Goal: Information Seeking & Learning: Learn about a topic

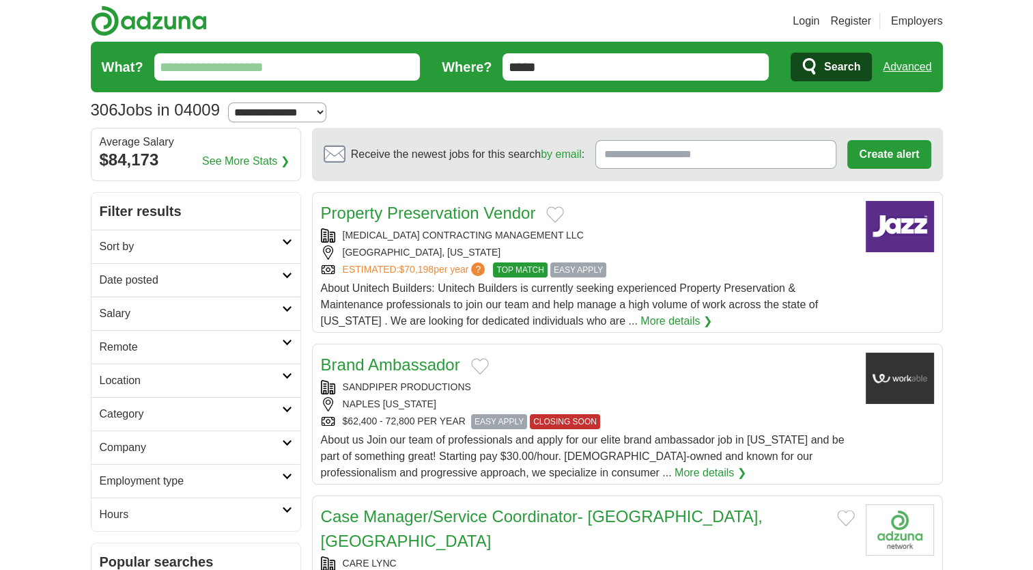
click at [415, 301] on span "About Unitech Builders: Unitech Builders is currently seeking experienced Prope…" at bounding box center [569, 304] width 497 height 44
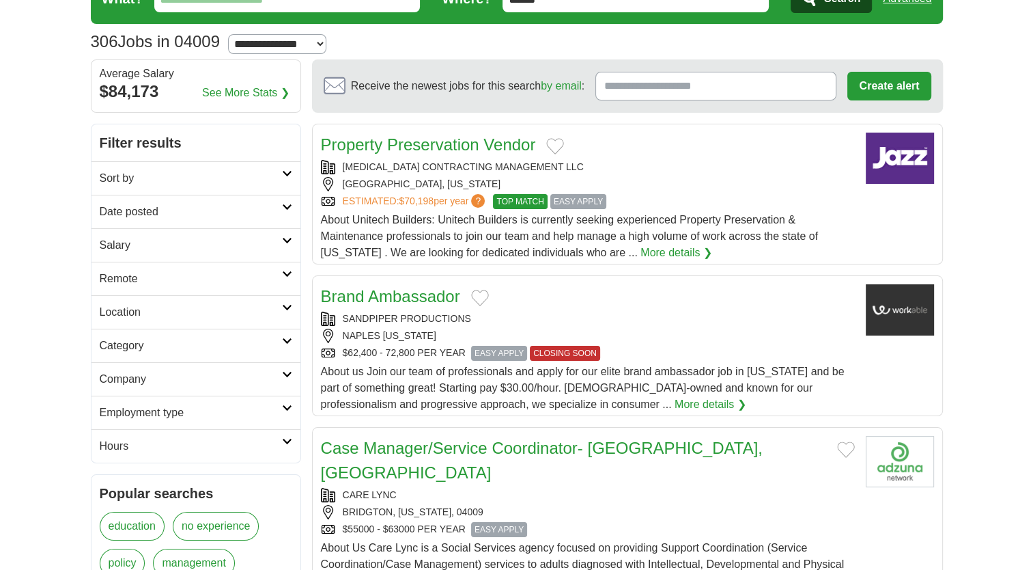
click at [583, 303] on div "Brand Ambassador" at bounding box center [588, 296] width 534 height 25
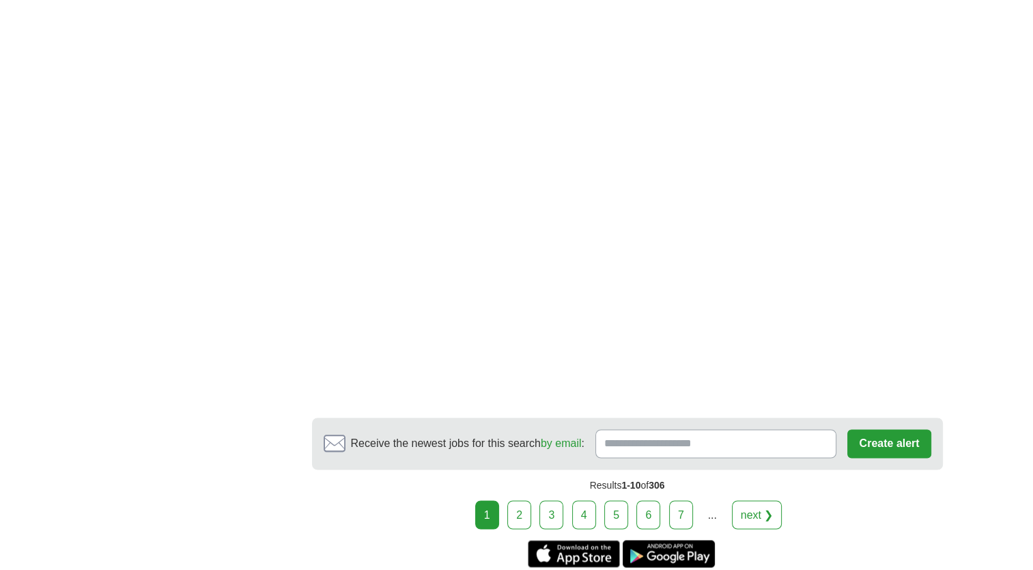
scroll to position [2117, 0]
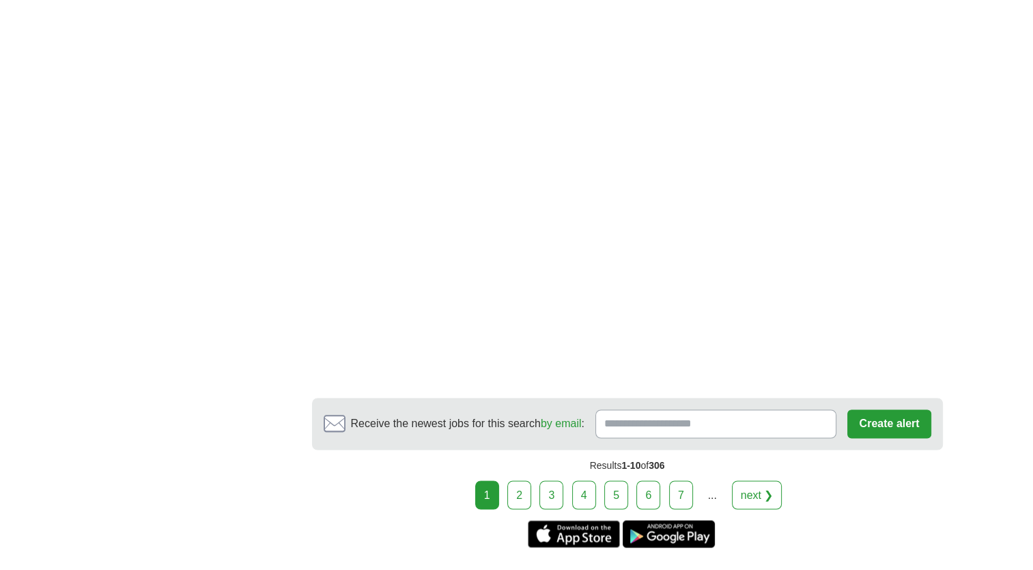
click at [518, 480] on link "2" at bounding box center [519, 494] width 24 height 29
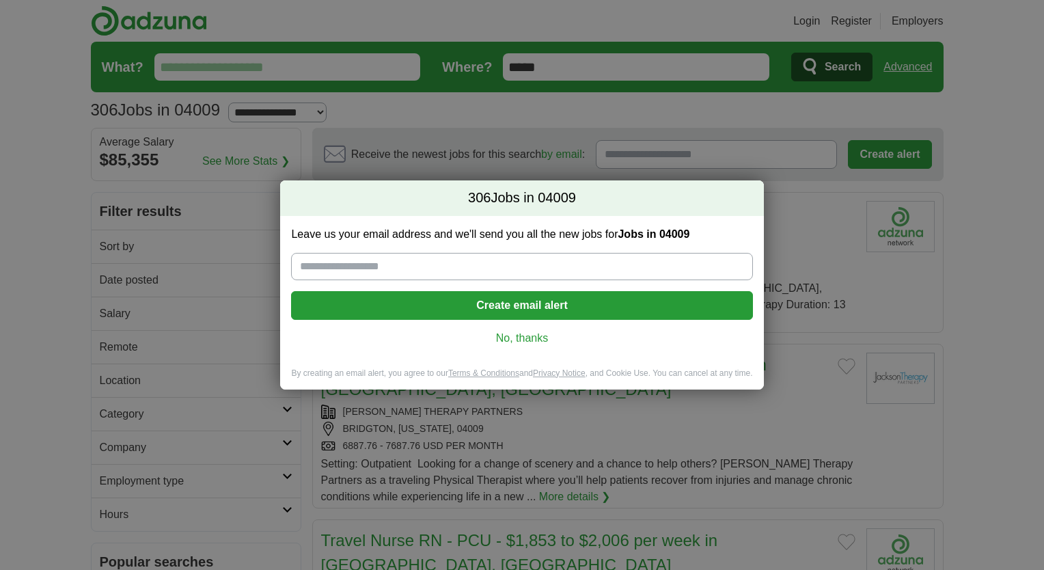
click at [507, 339] on link "No, thanks" at bounding box center [521, 338] width 439 height 15
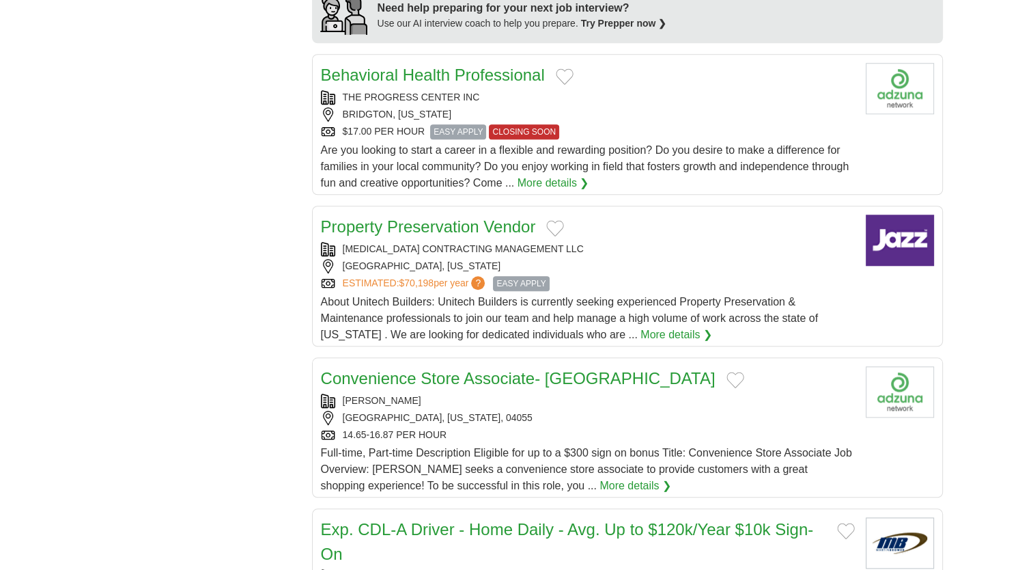
scroll to position [1229, 0]
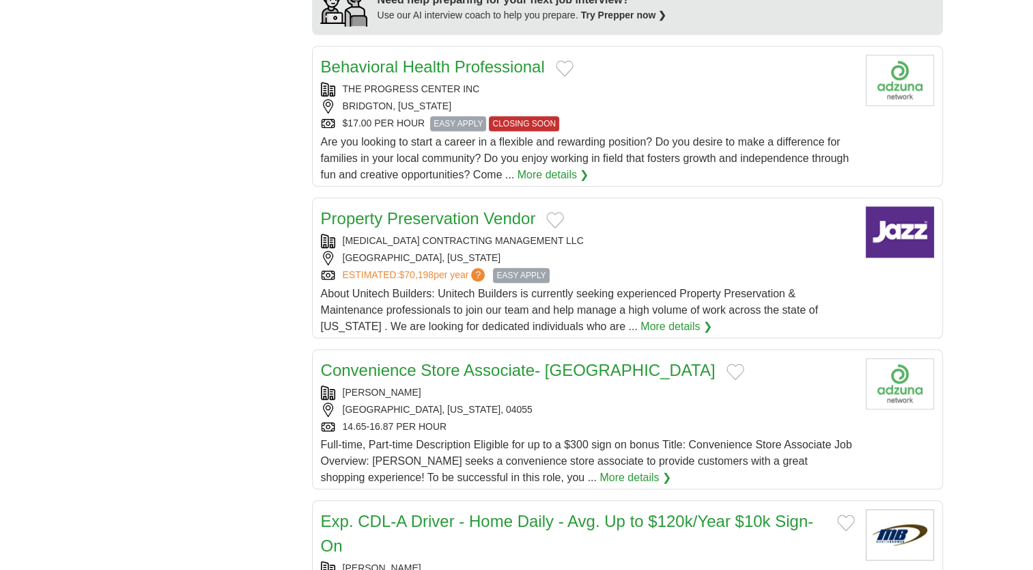
click at [395, 209] on link "Property Preservation Vendor" at bounding box center [428, 218] width 215 height 18
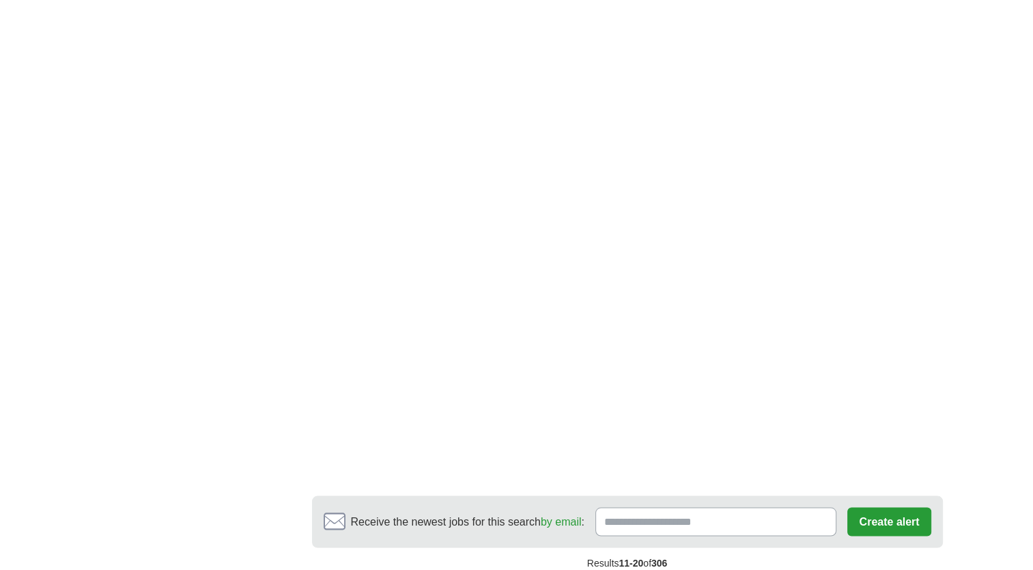
scroll to position [2390, 0]
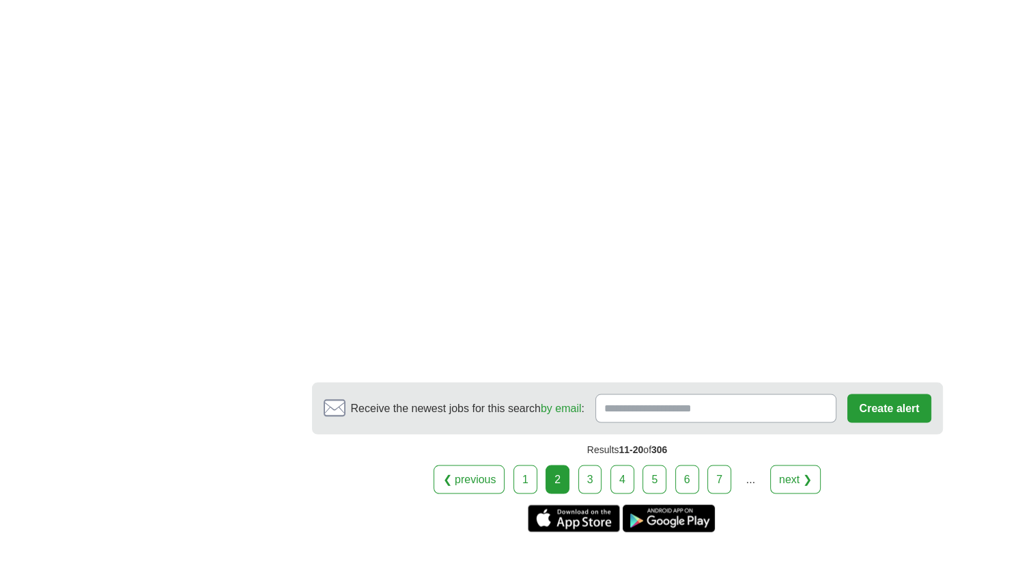
click at [590, 464] on link "3" at bounding box center [590, 478] width 24 height 29
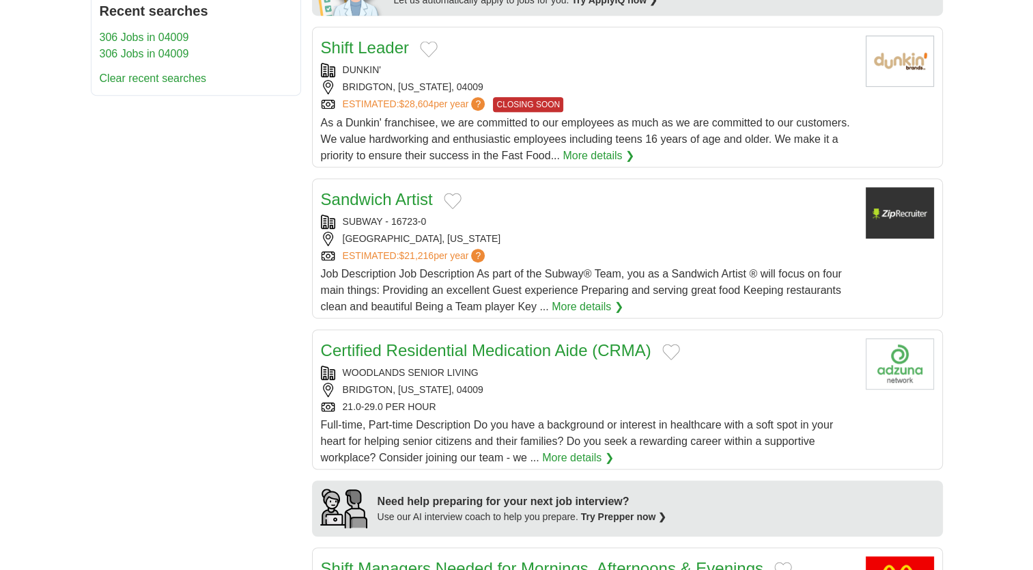
scroll to position [751, 0]
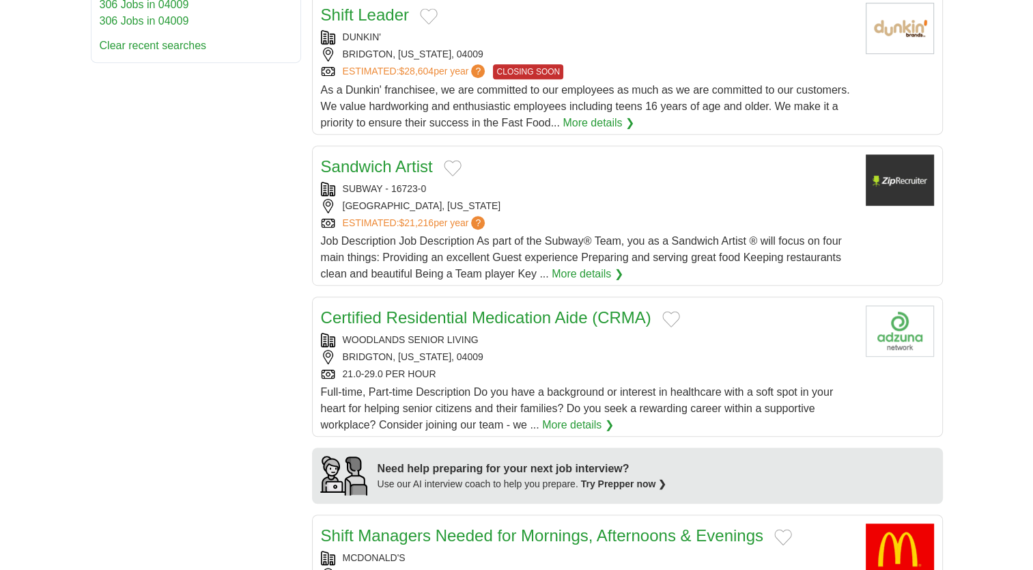
click at [399, 308] on link "Certified Residential Medication Aide (CRMA)" at bounding box center [486, 317] width 331 height 18
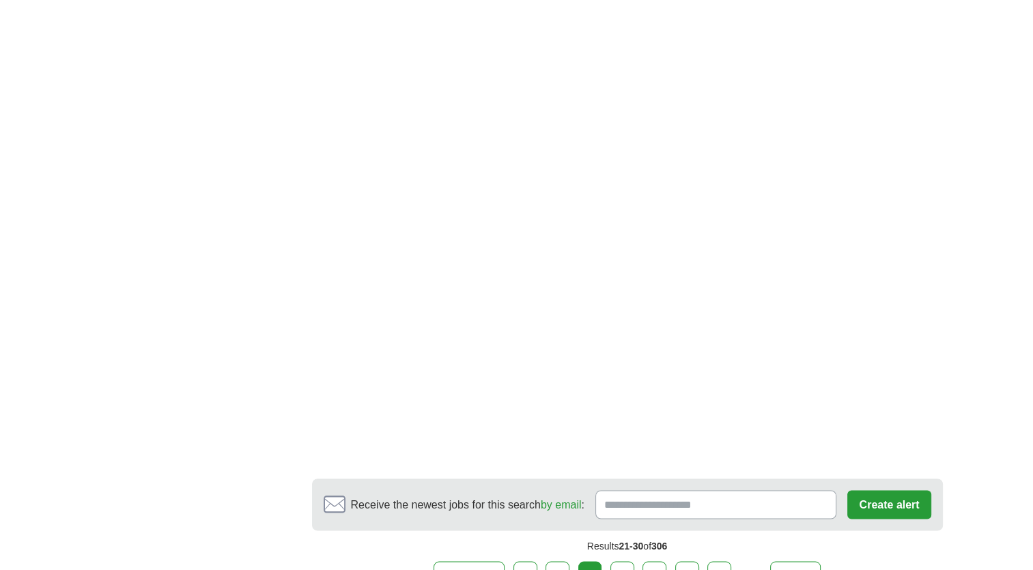
scroll to position [2390, 0]
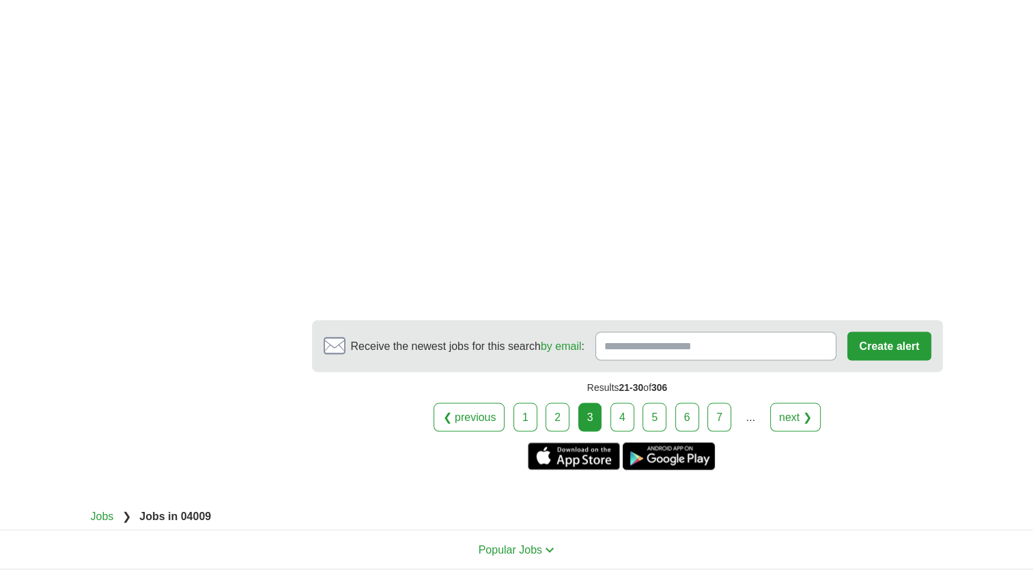
click at [617, 402] on link "4" at bounding box center [623, 416] width 24 height 29
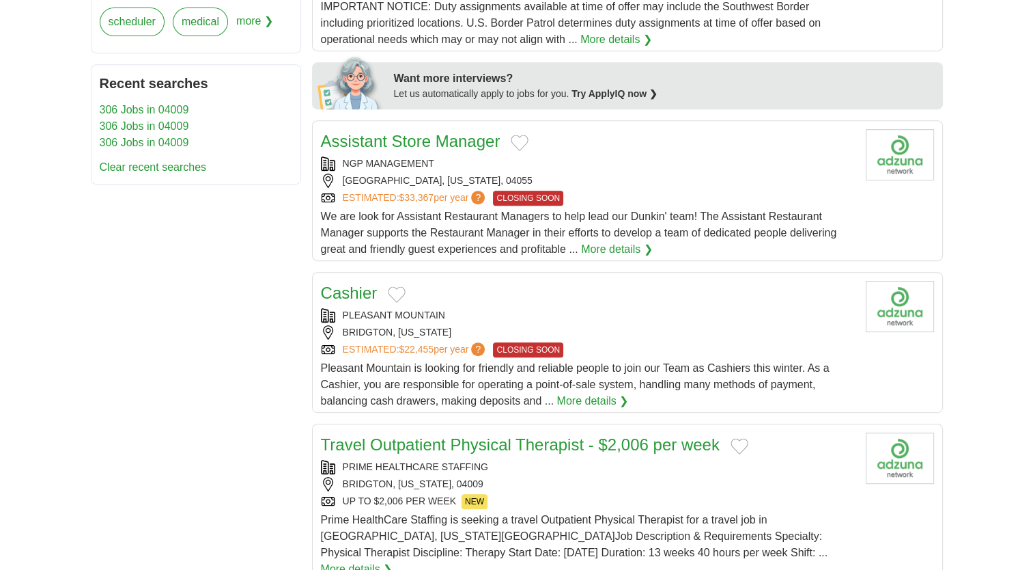
scroll to position [615, 0]
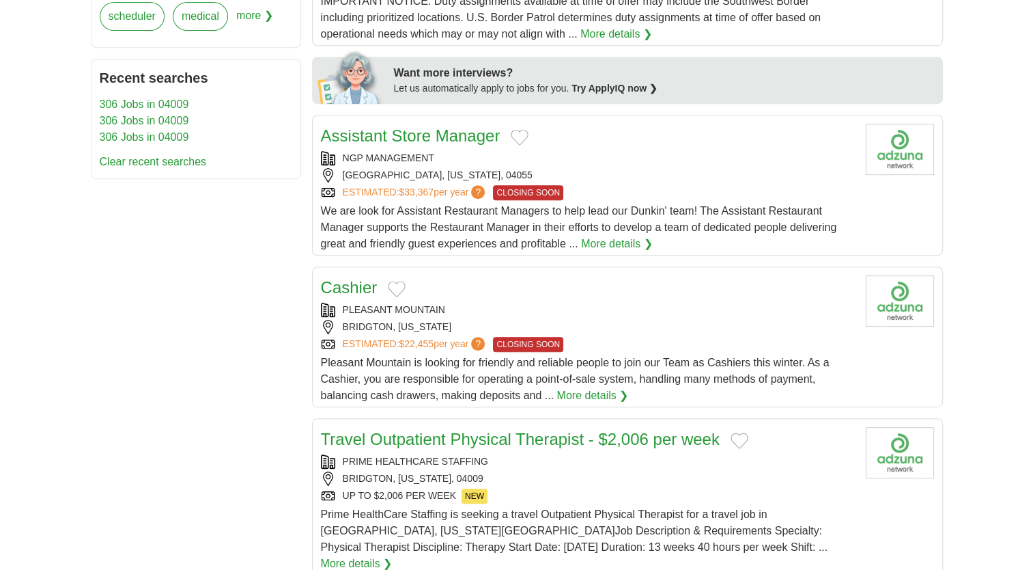
click at [550, 339] on span "CLOSING SOON" at bounding box center [528, 344] width 70 height 15
click at [346, 279] on link "Cashier" at bounding box center [349, 287] width 57 height 18
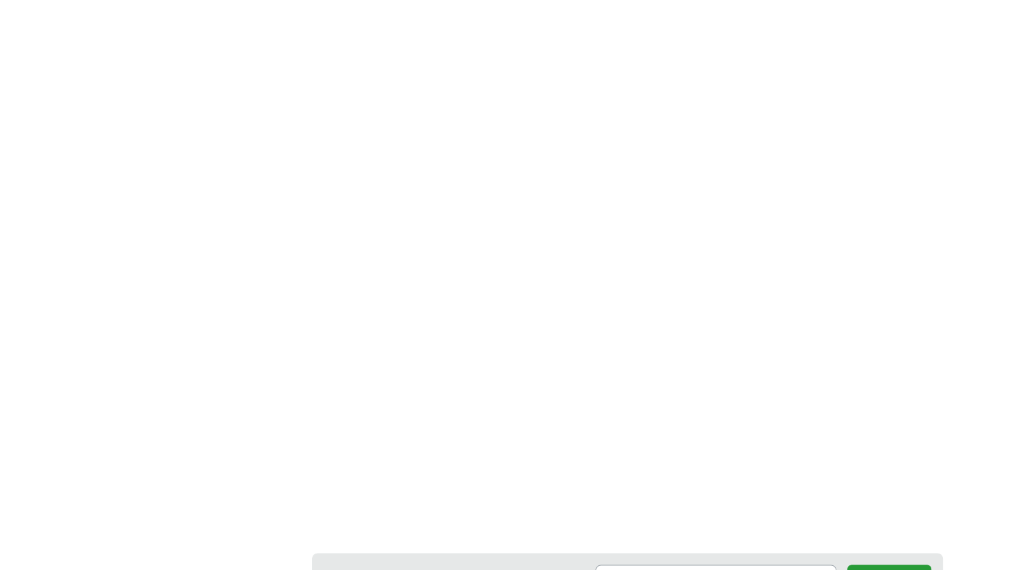
scroll to position [2254, 0]
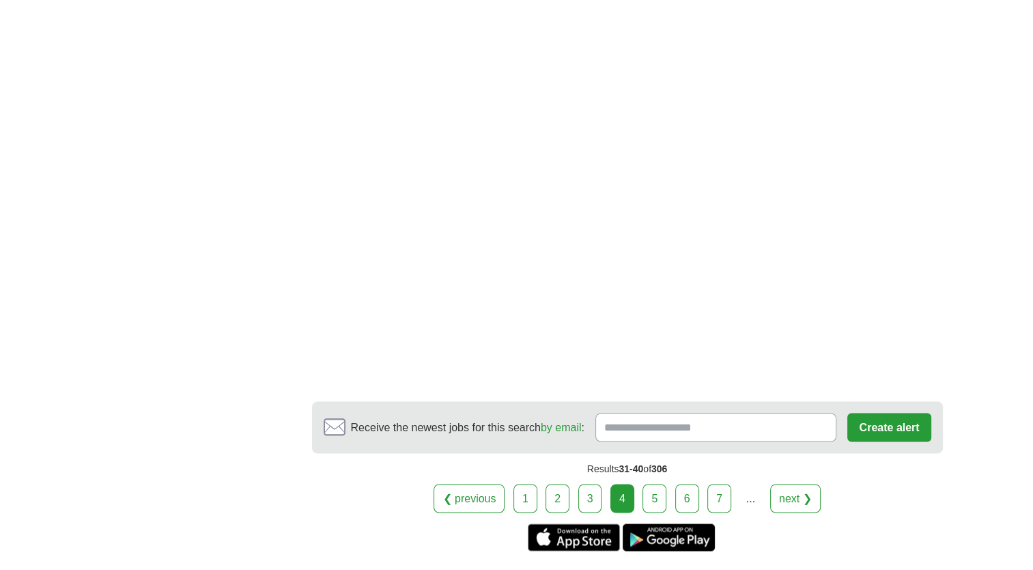
click at [659, 484] on link "5" at bounding box center [655, 498] width 24 height 29
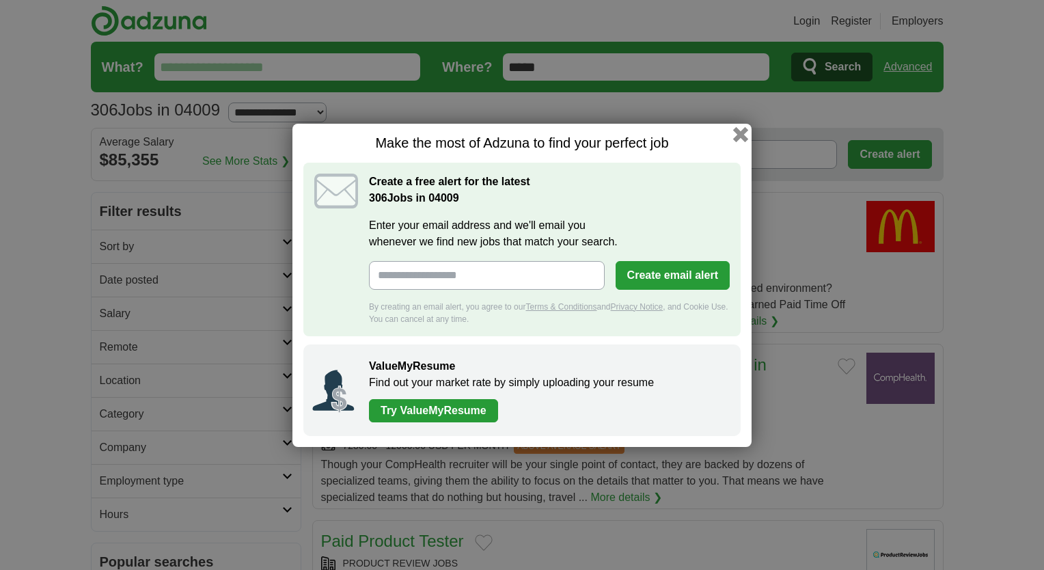
click at [738, 133] on button "button" at bounding box center [740, 133] width 15 height 15
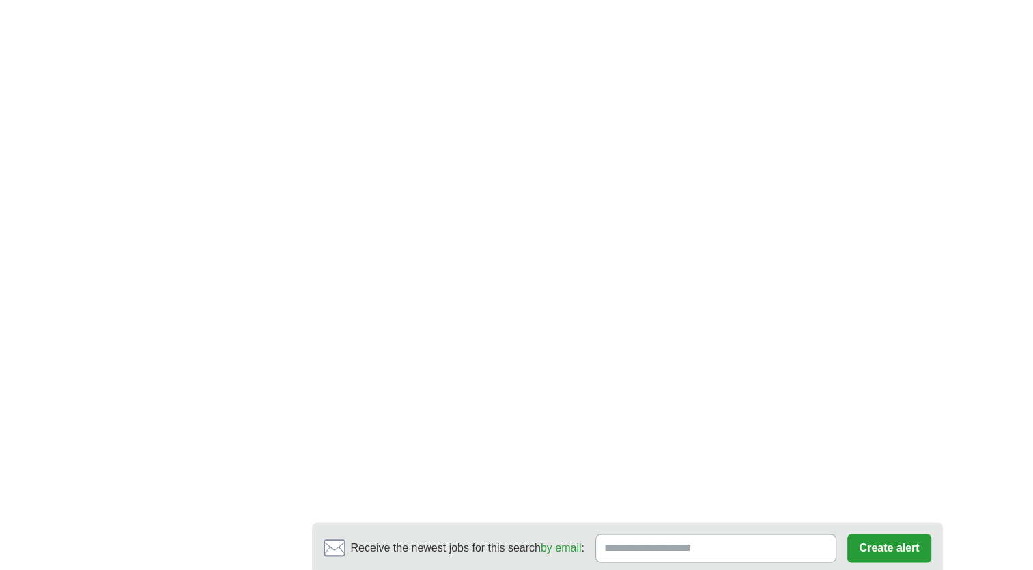
scroll to position [2186, 0]
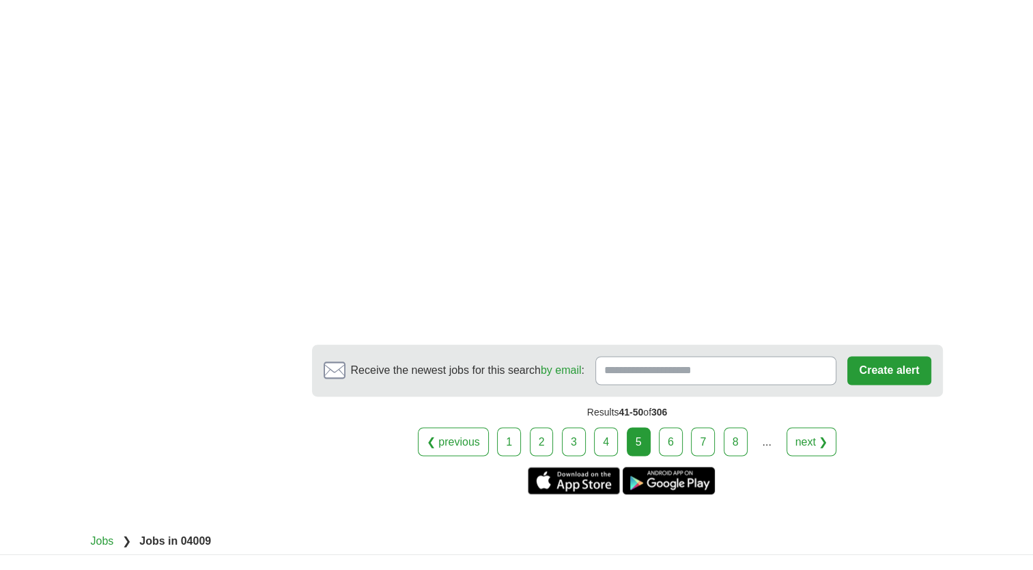
click at [680, 427] on link "6" at bounding box center [671, 441] width 24 height 29
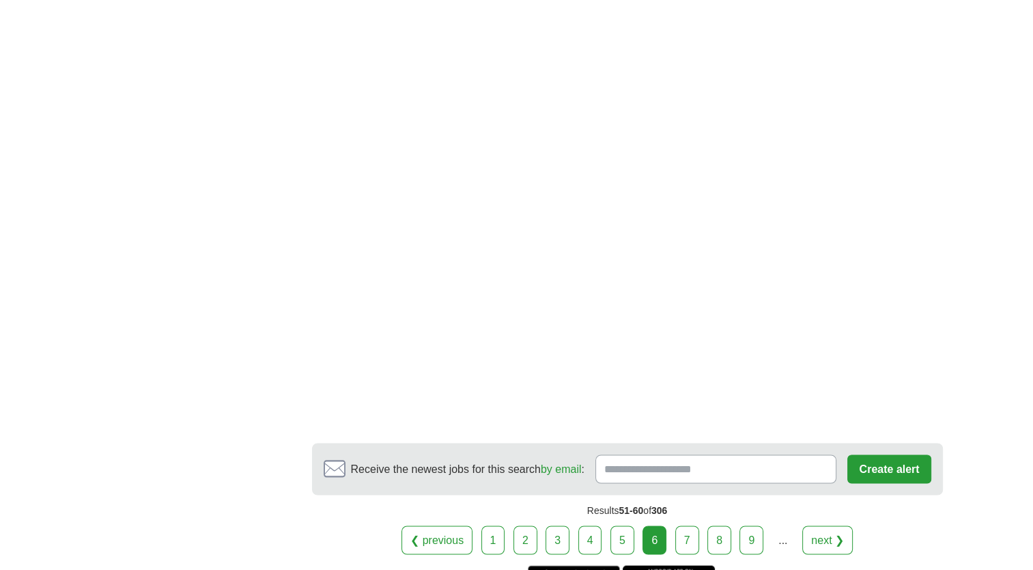
scroll to position [2186, 0]
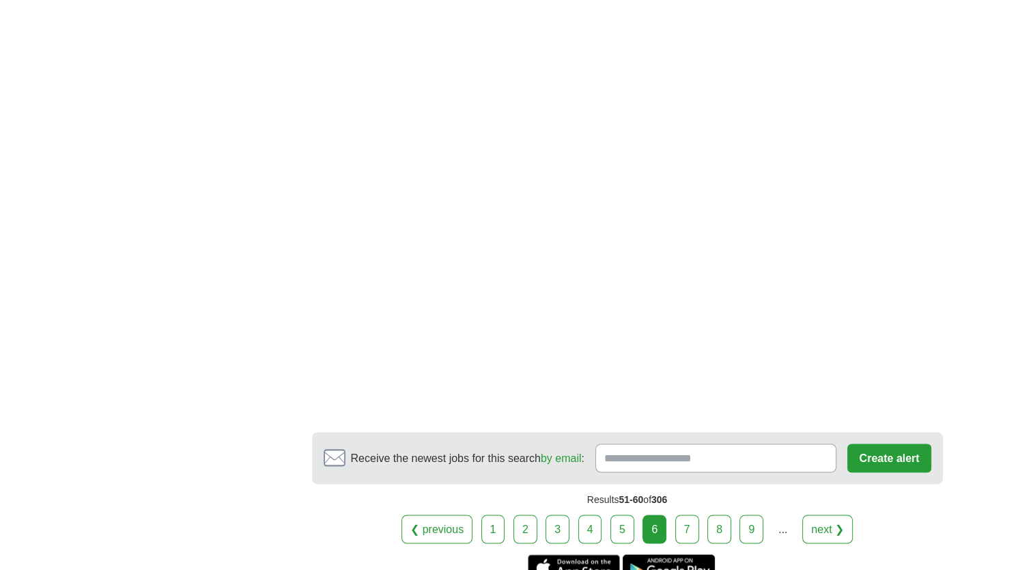
click at [692, 514] on link "7" at bounding box center [687, 528] width 24 height 29
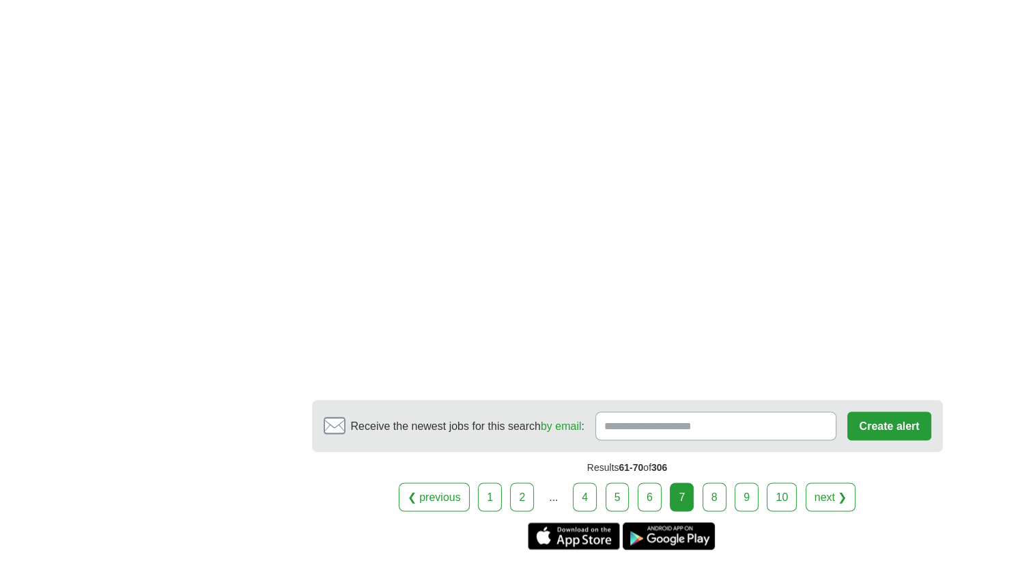
scroll to position [2186, 0]
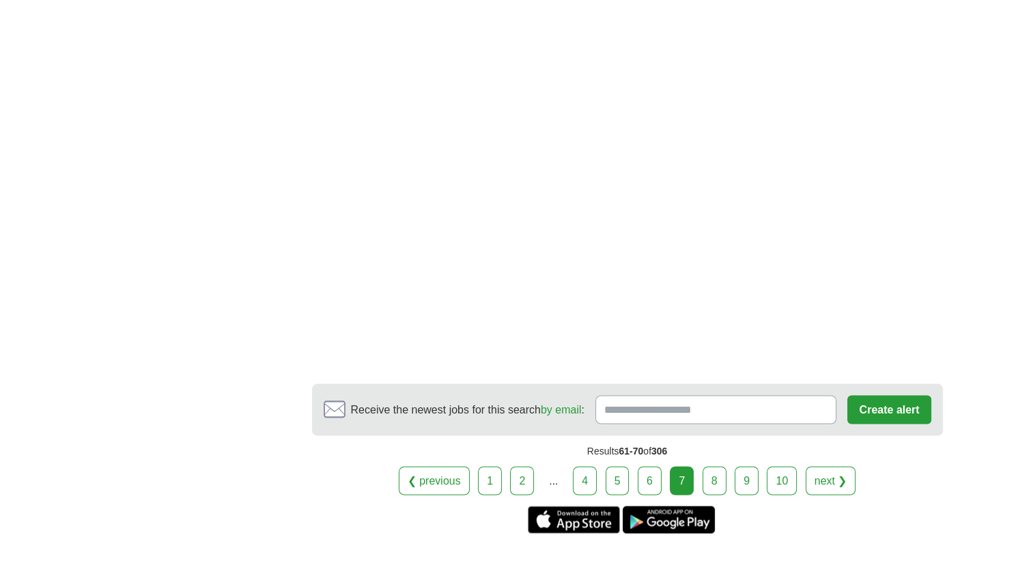
click at [719, 466] on link "8" at bounding box center [715, 480] width 24 height 29
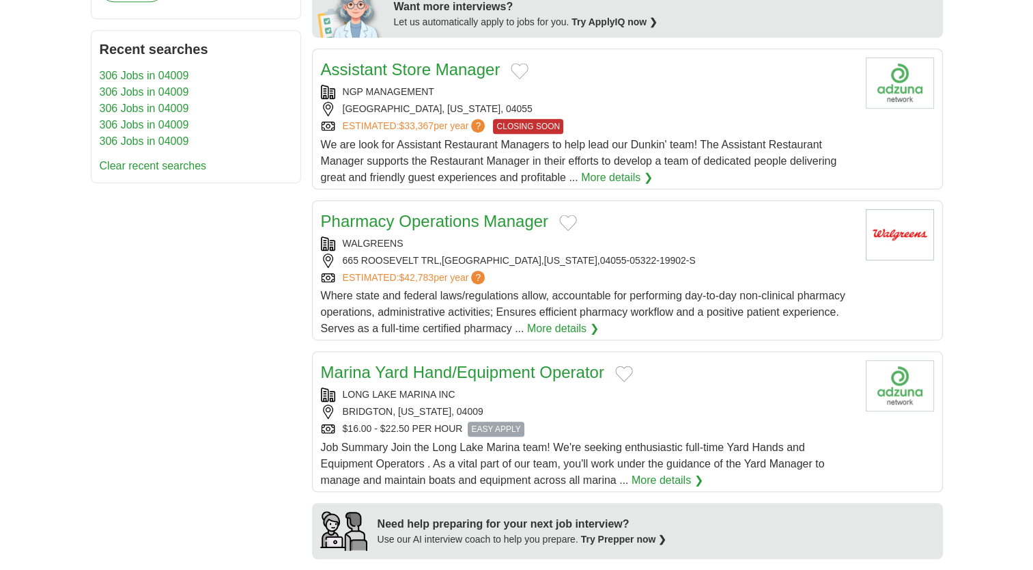
scroll to position [683, 0]
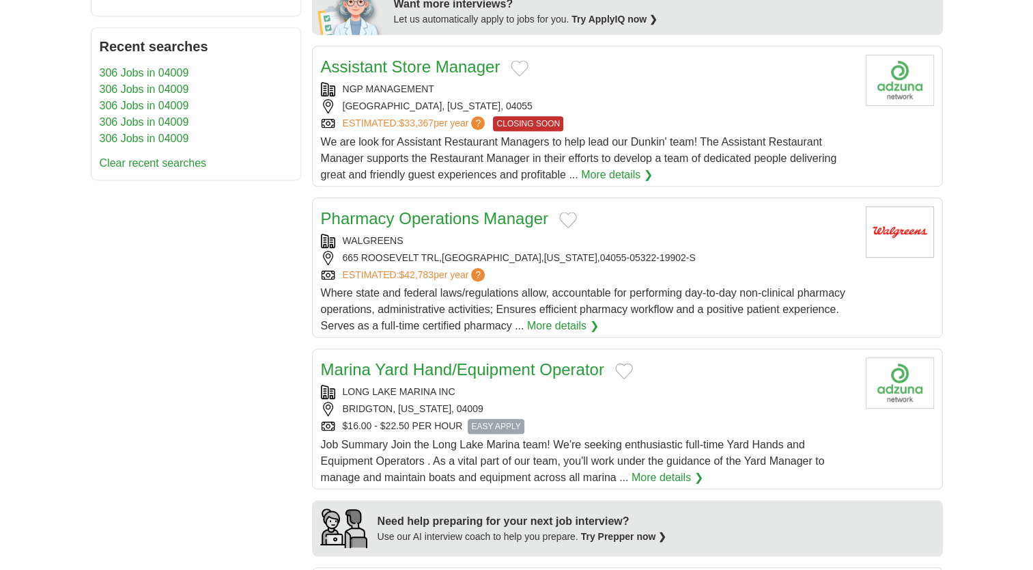
click at [372, 371] on link "Marina Yard Hand/Equipment Operator" at bounding box center [462, 369] width 283 height 18
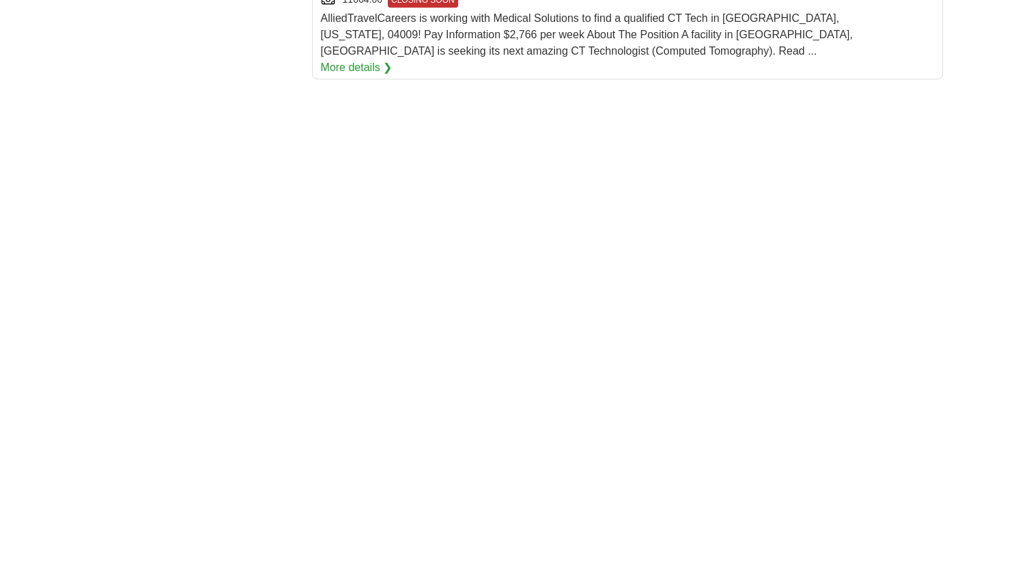
scroll to position [2117, 0]
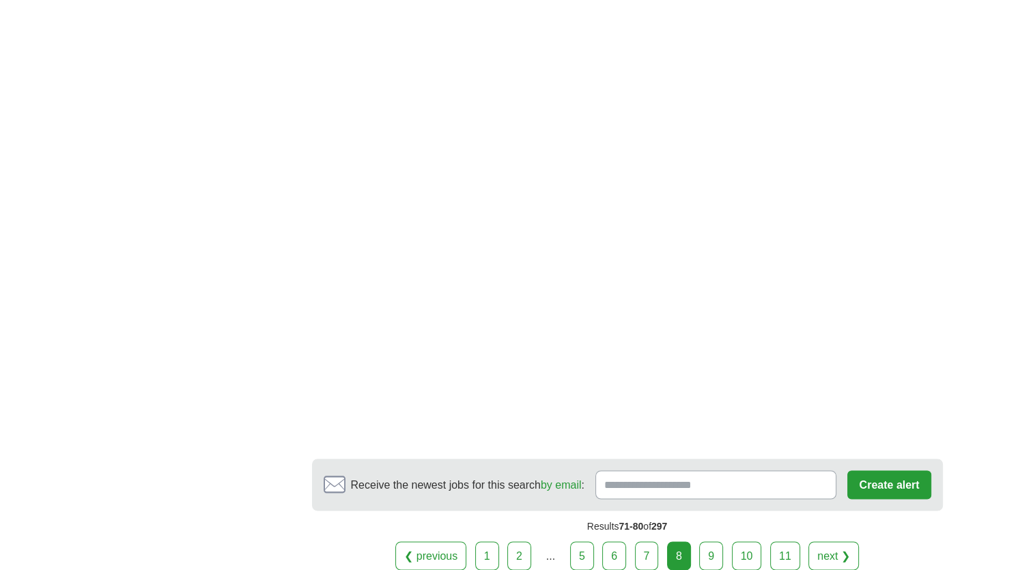
click at [711, 541] on link "9" at bounding box center [711, 555] width 24 height 29
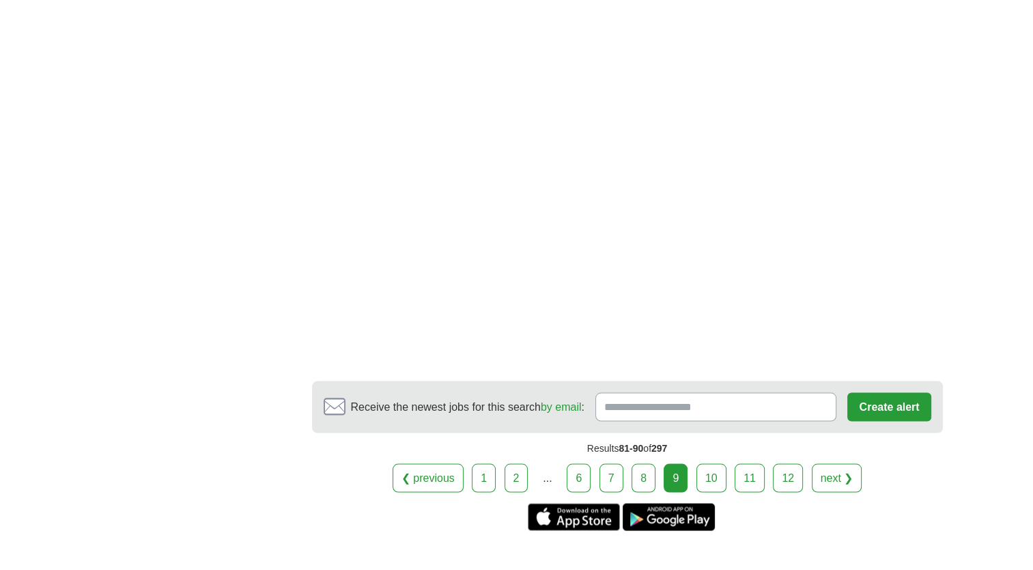
scroll to position [2527, 0]
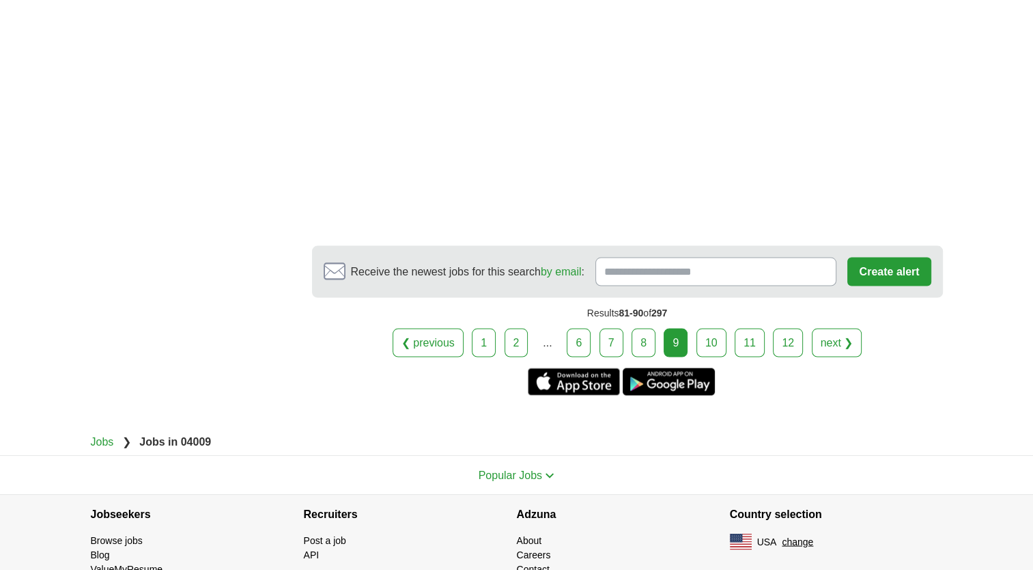
click at [719, 328] on link "10" at bounding box center [712, 342] width 30 height 29
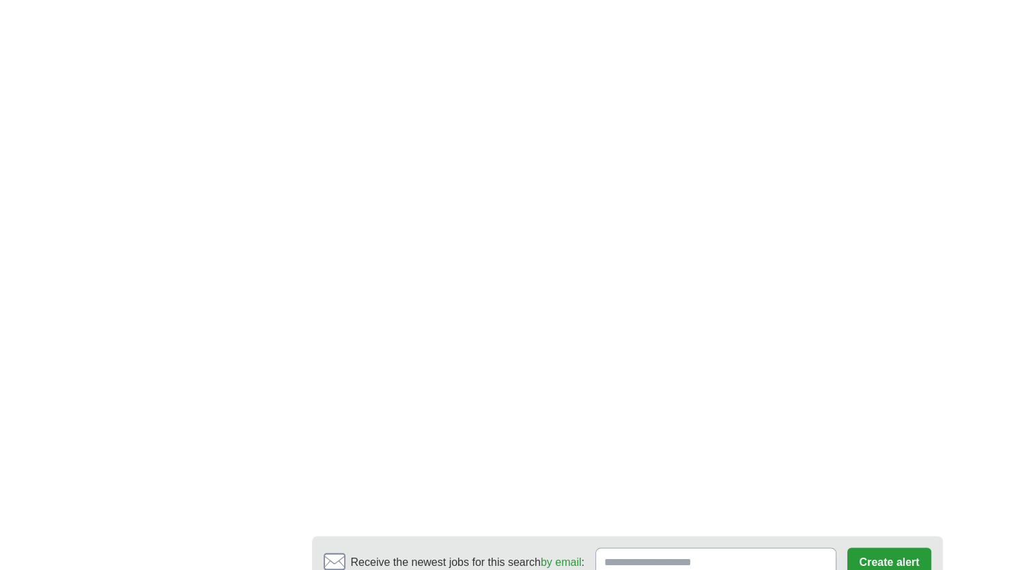
scroll to position [2254, 0]
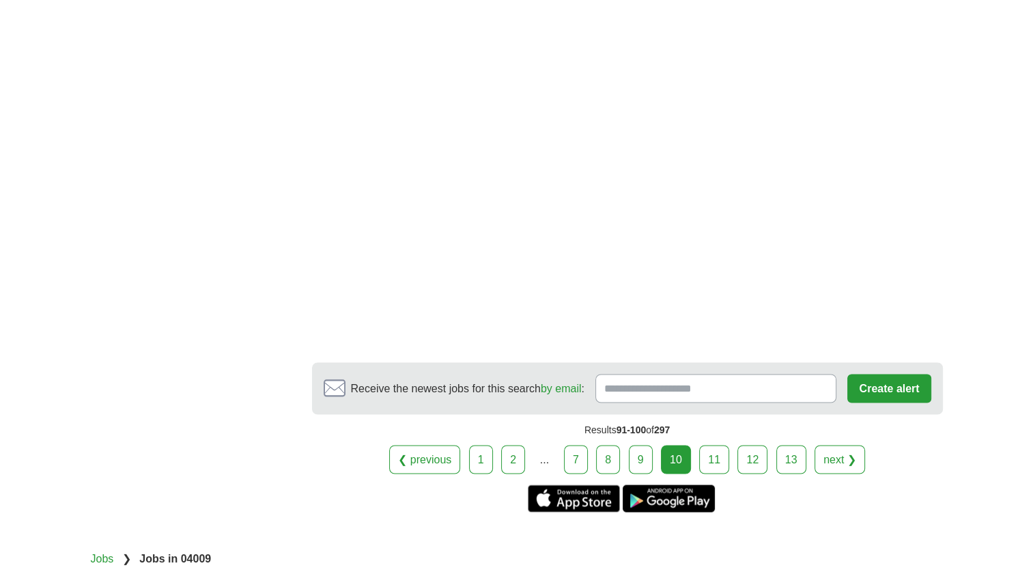
click at [717, 445] on link "11" at bounding box center [714, 459] width 30 height 29
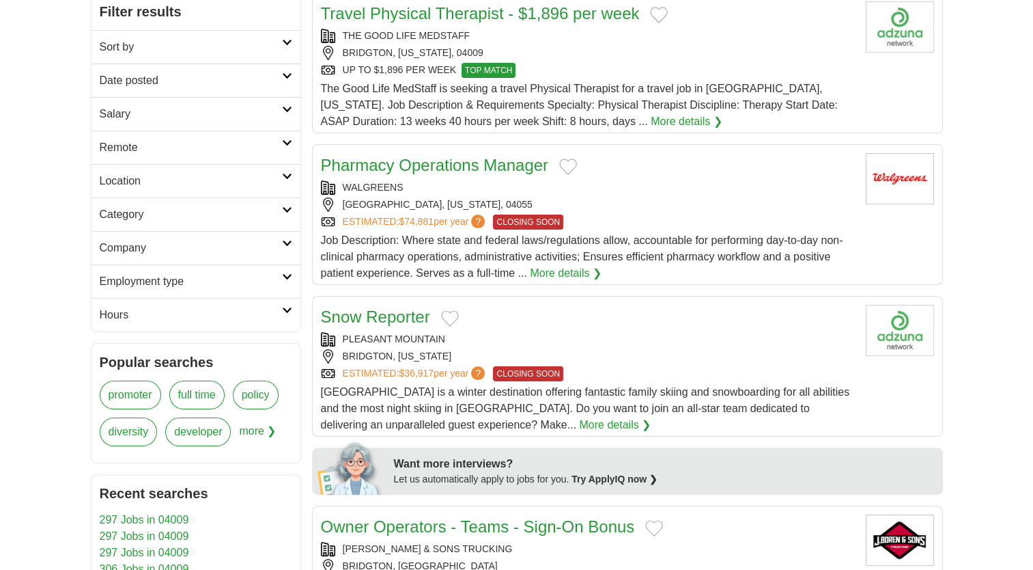
scroll to position [273, 0]
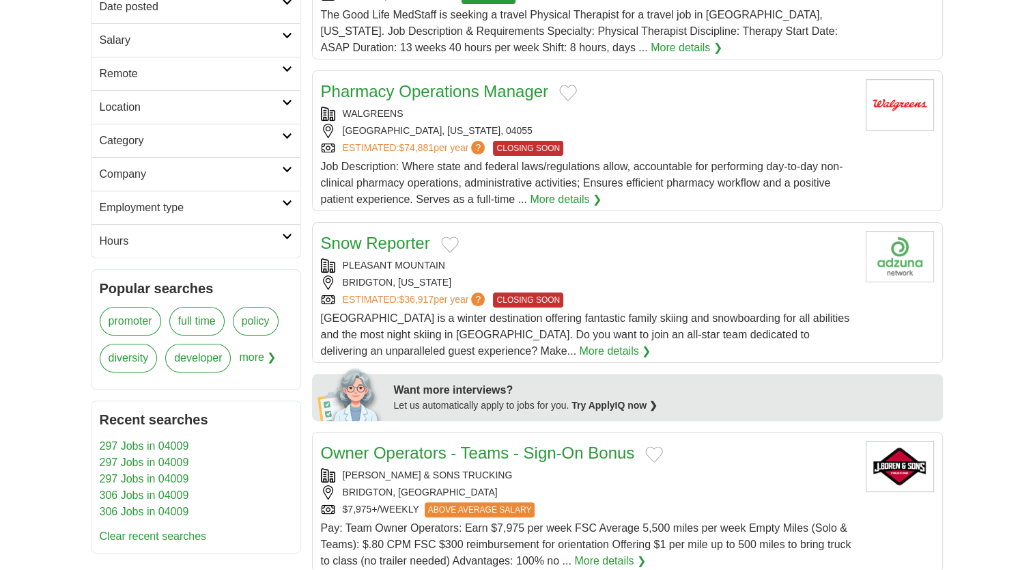
click at [579, 350] on link "More details ❯" at bounding box center [615, 351] width 72 height 16
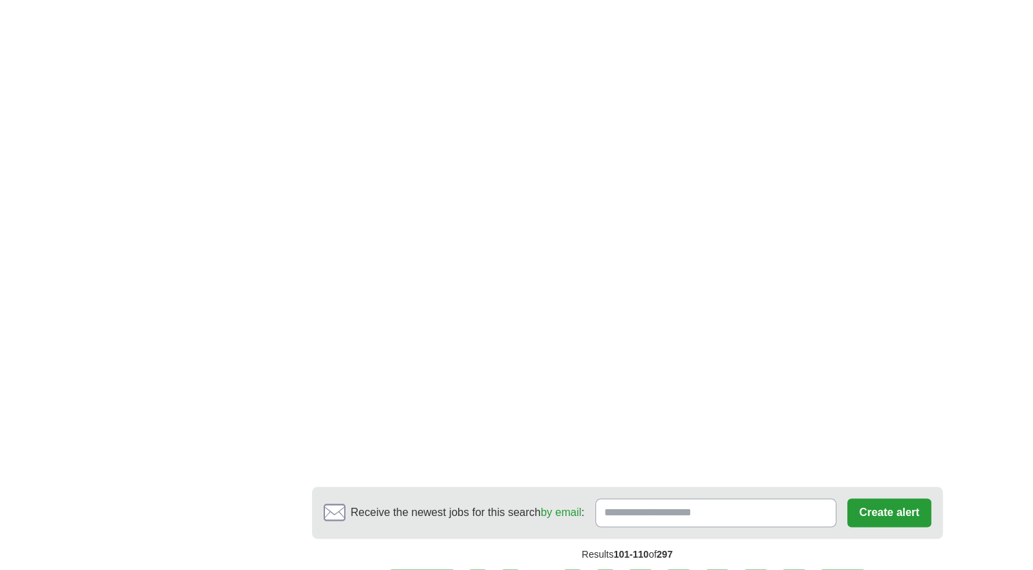
scroll to position [2117, 0]
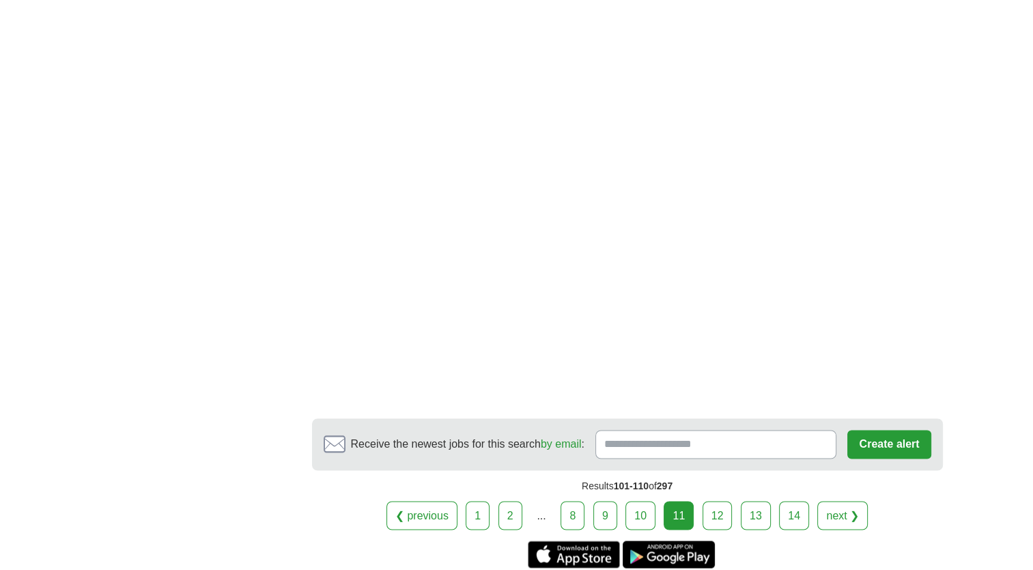
click at [710, 501] on link "12" at bounding box center [718, 515] width 30 height 29
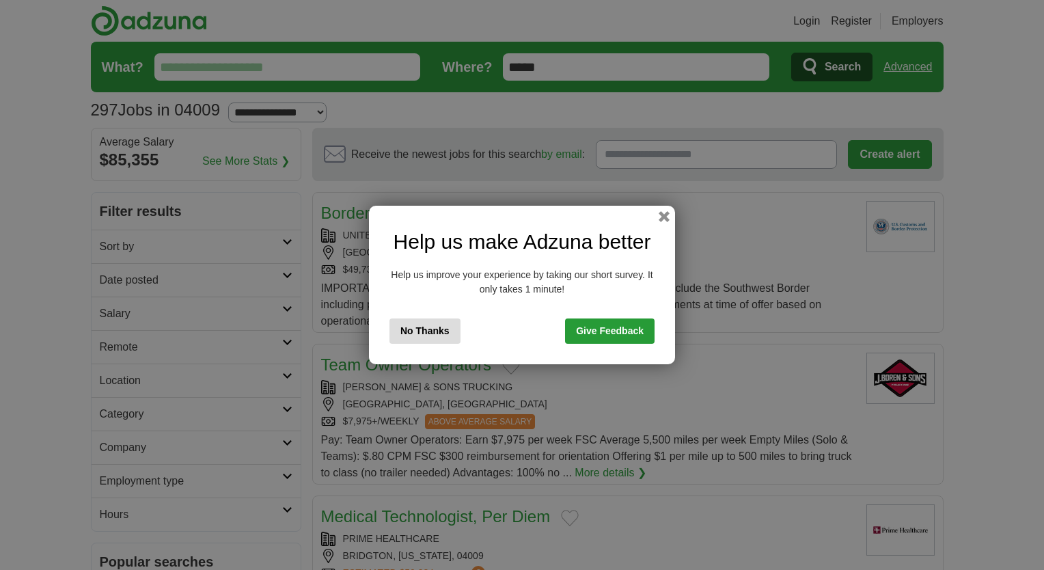
click at [437, 335] on button "No Thanks" at bounding box center [424, 330] width 71 height 25
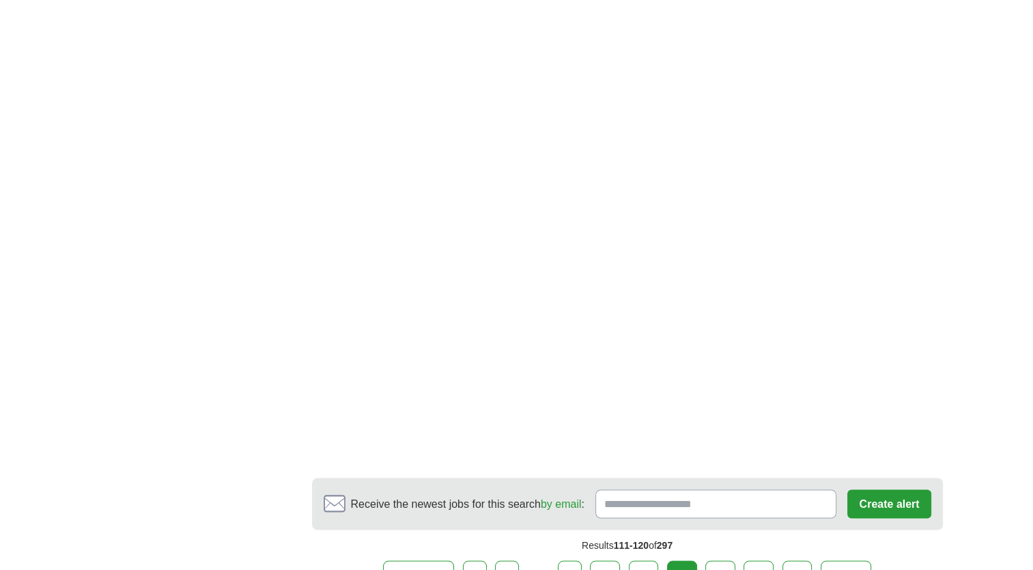
scroll to position [2254, 0]
click at [721, 559] on link "13" at bounding box center [721, 573] width 30 height 29
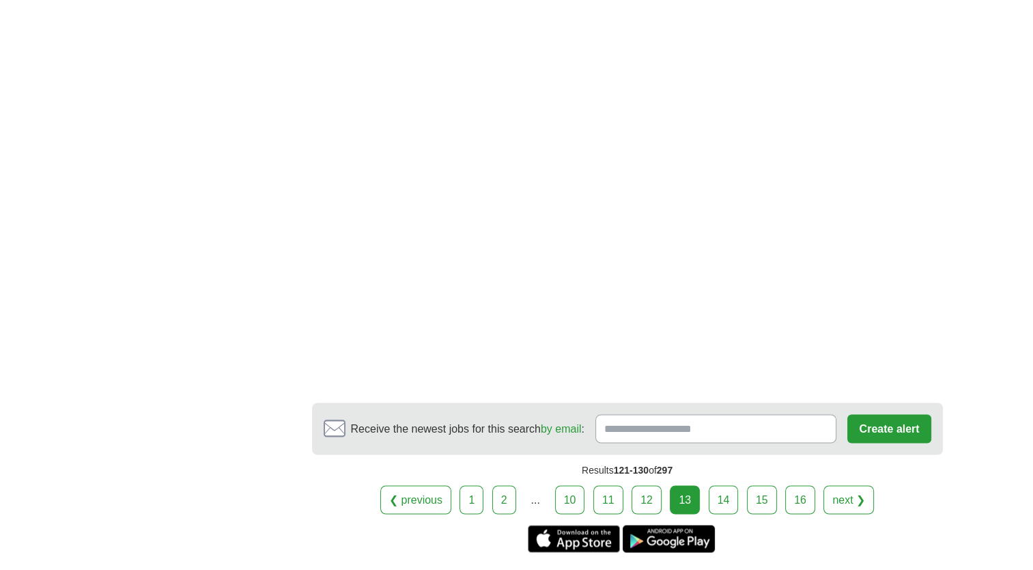
scroll to position [2254, 0]
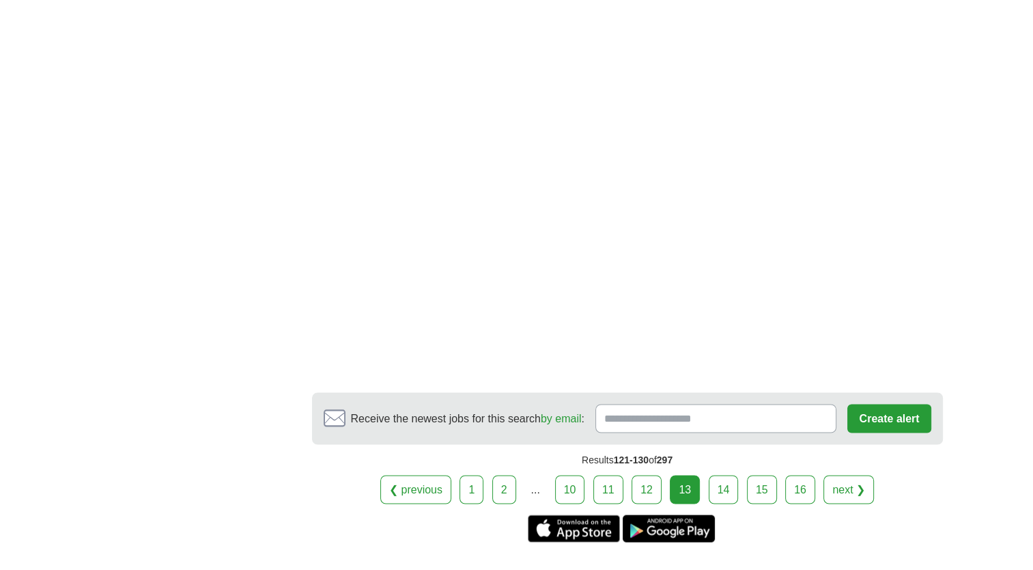
click at [725, 475] on link "14" at bounding box center [724, 489] width 30 height 29
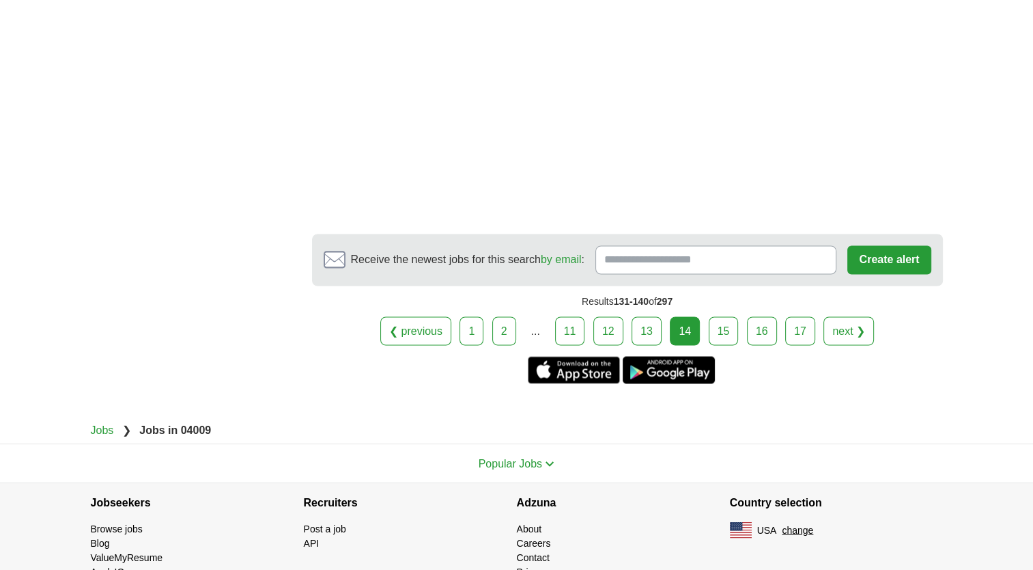
scroll to position [2322, 0]
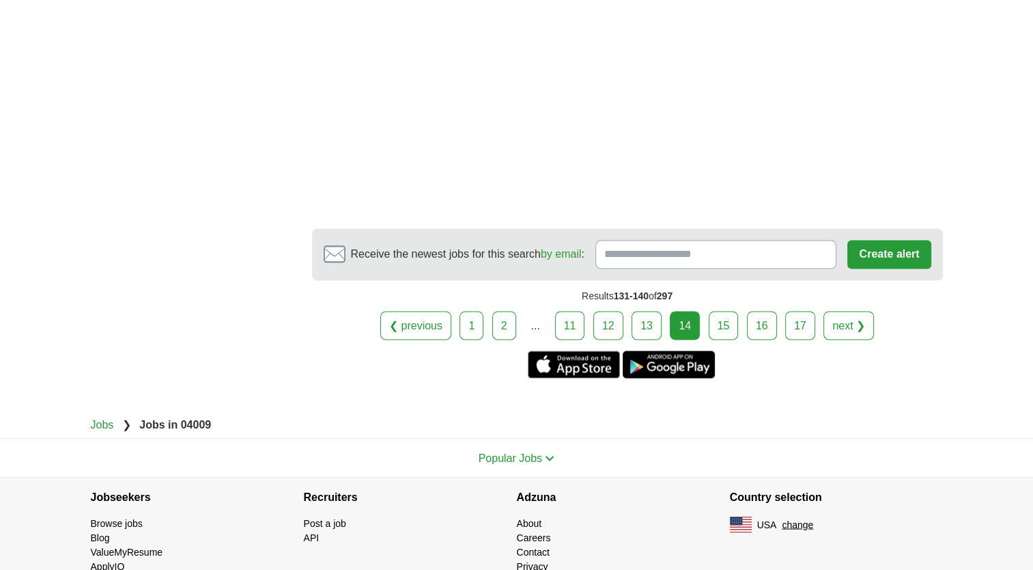
click at [725, 318] on link "15" at bounding box center [724, 325] width 30 height 29
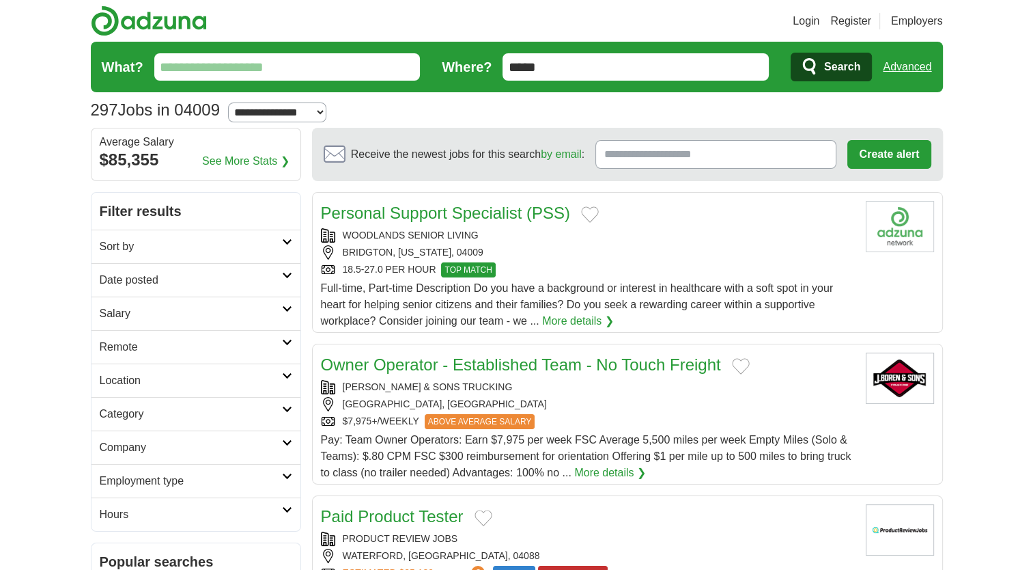
click at [410, 210] on link "Personal Support Specialist (PSS)" at bounding box center [446, 213] width 250 height 18
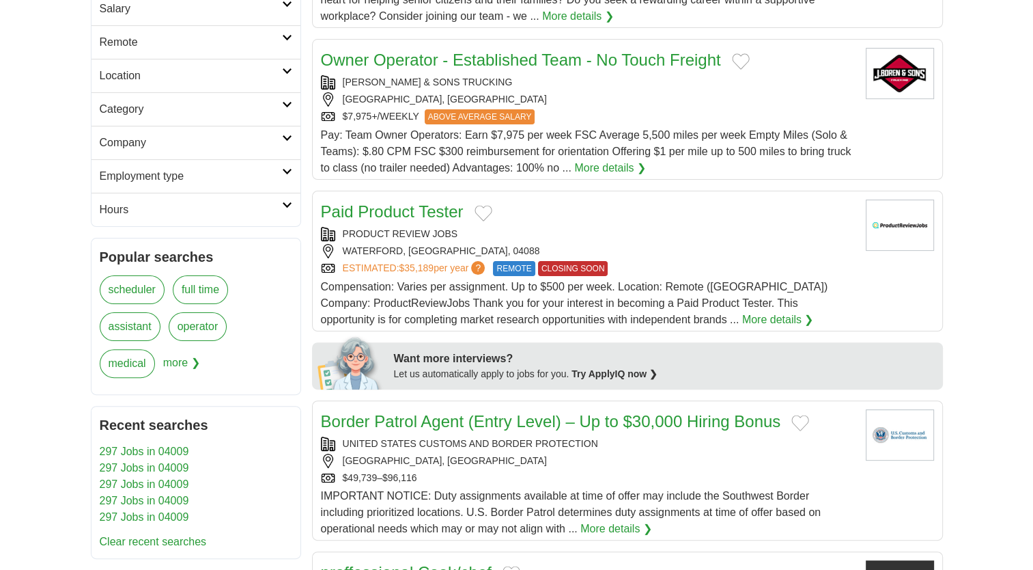
scroll to position [410, 0]
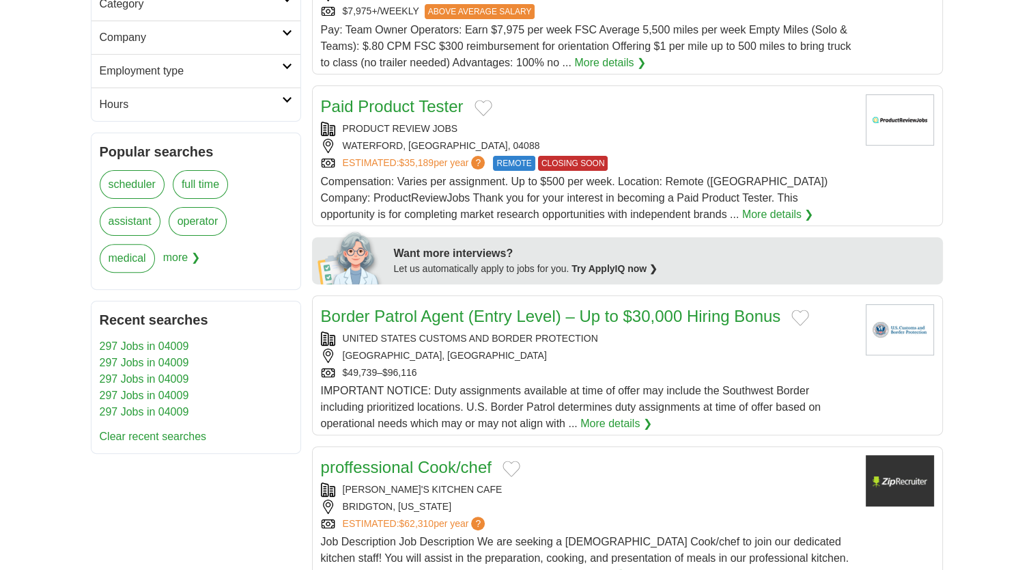
click at [405, 104] on link "Paid Product Tester" at bounding box center [392, 106] width 143 height 18
click at [516, 208] on span "Compensation: Varies per assignment. Up to $500 per week. Location: Remote (USA…" at bounding box center [574, 198] width 507 height 44
click at [494, 348] on div "NAPLES, ME" at bounding box center [588, 355] width 534 height 14
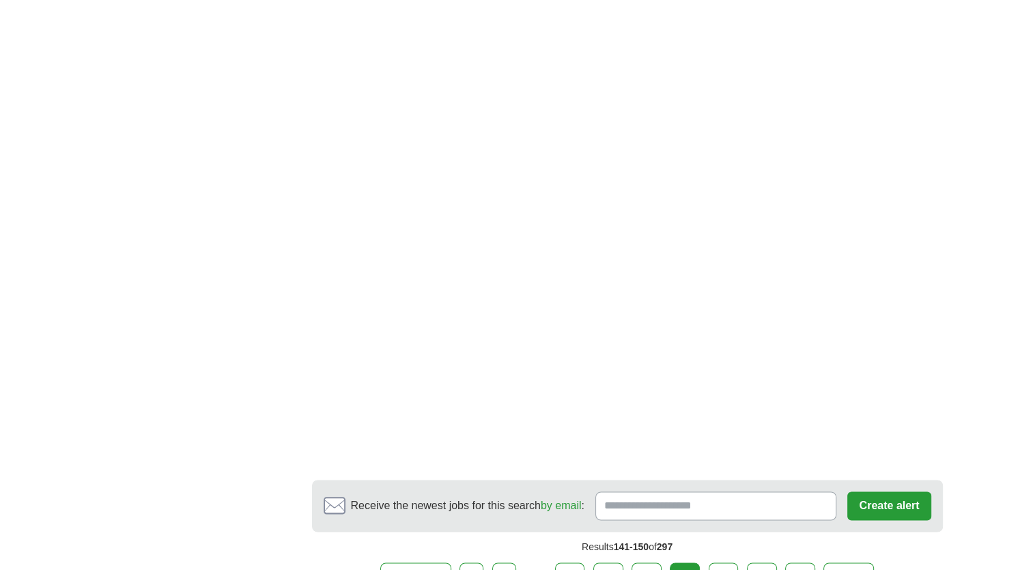
scroll to position [1981, 0]
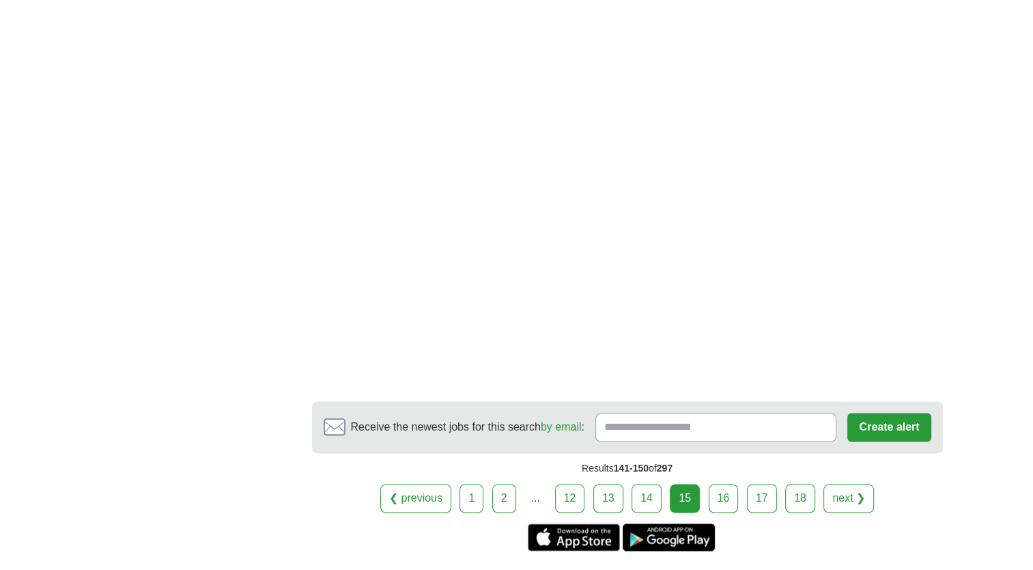
click at [726, 499] on link "16" at bounding box center [724, 498] width 30 height 29
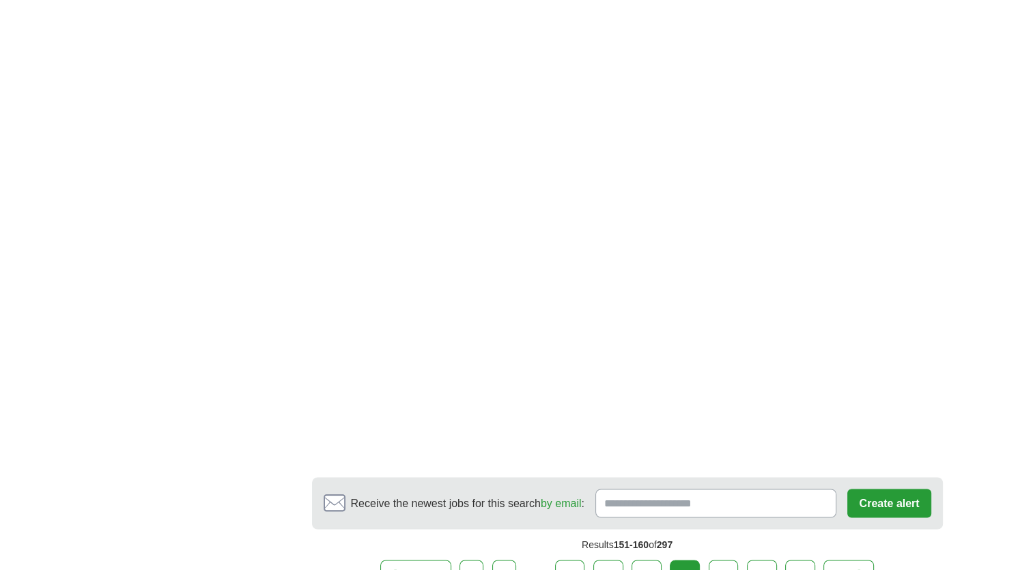
scroll to position [2186, 0]
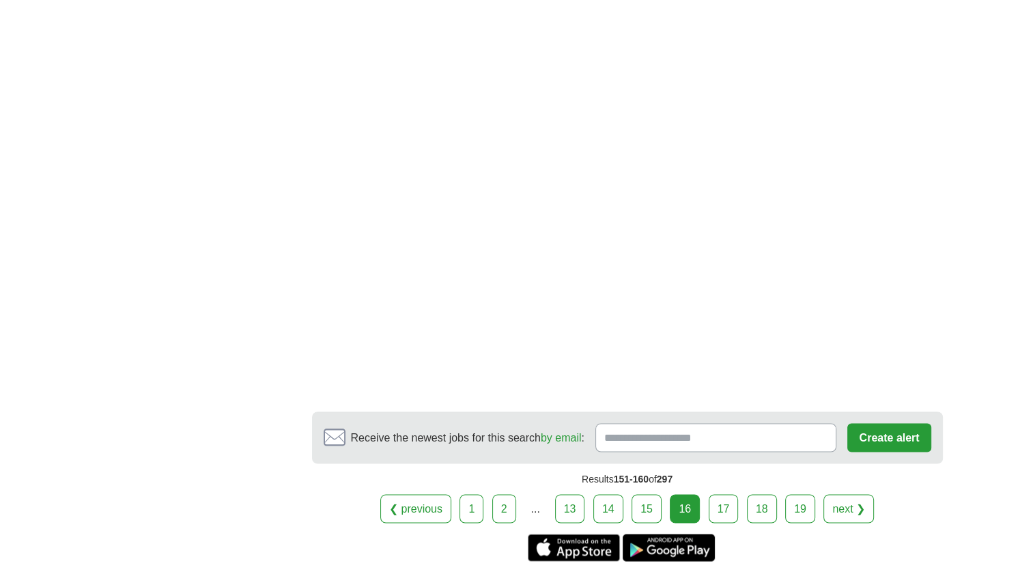
click at [733, 494] on link "17" at bounding box center [724, 508] width 30 height 29
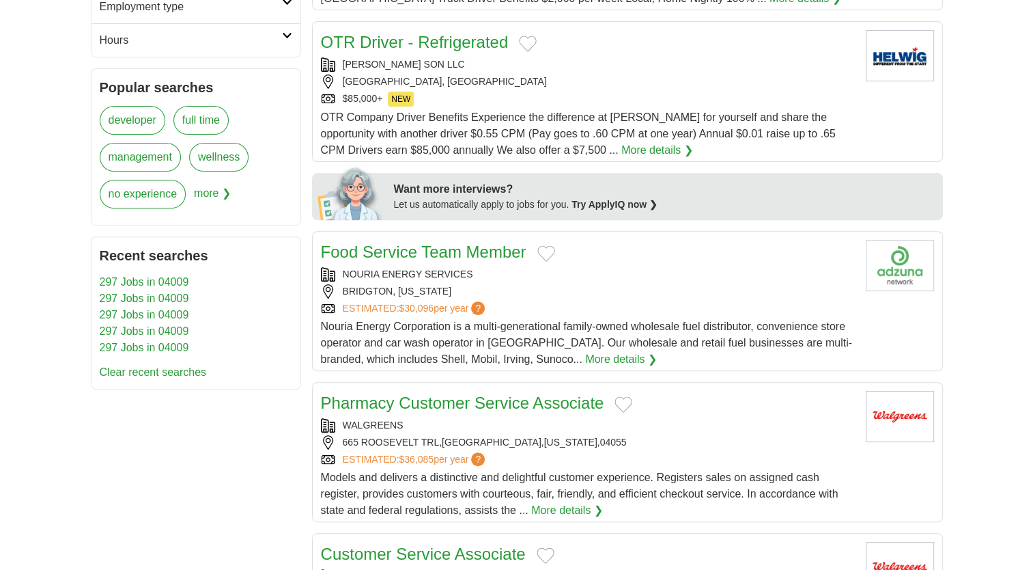
scroll to position [615, 0]
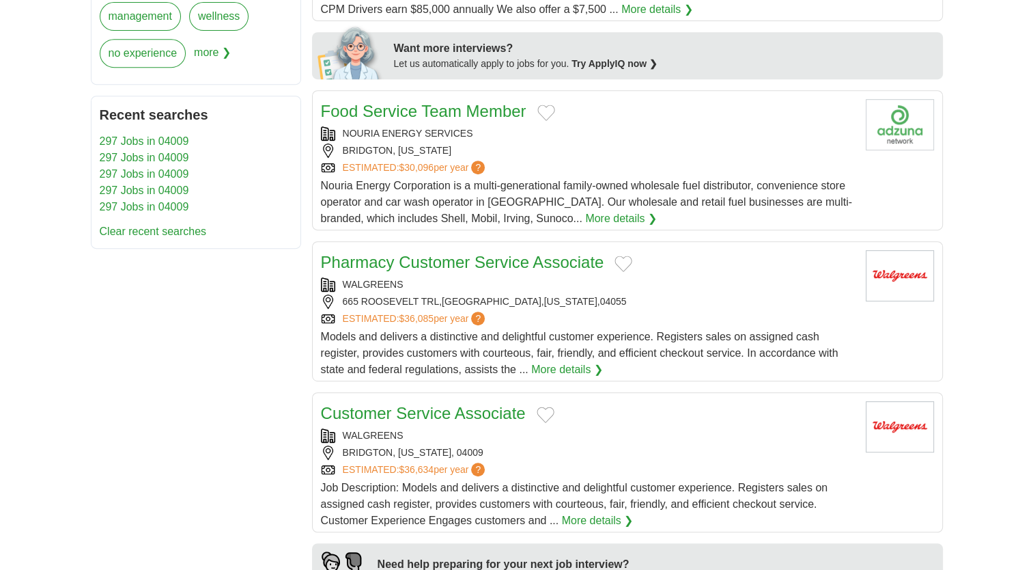
click at [566, 371] on link "More details ❯" at bounding box center [567, 369] width 72 height 16
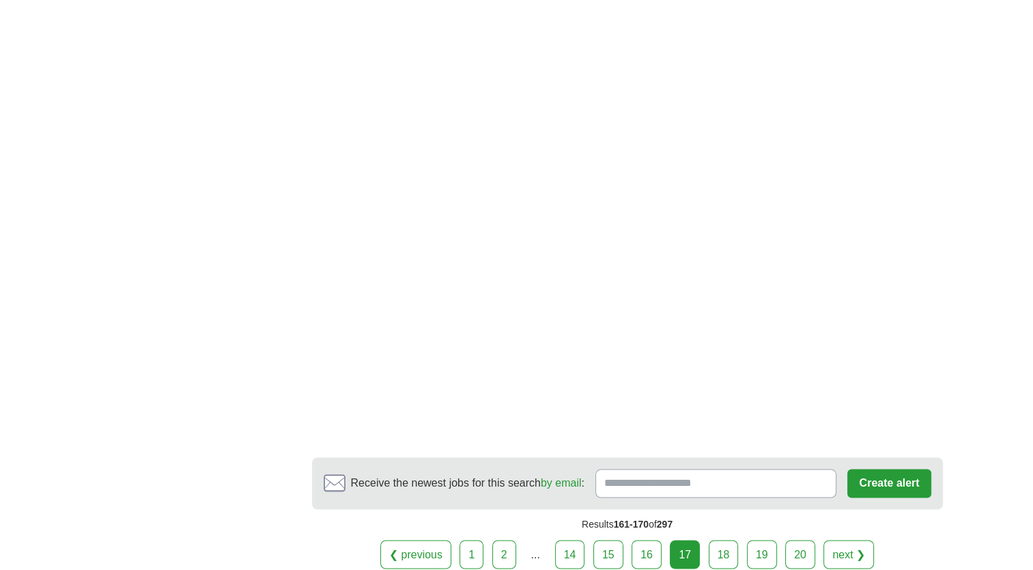
scroll to position [2254, 0]
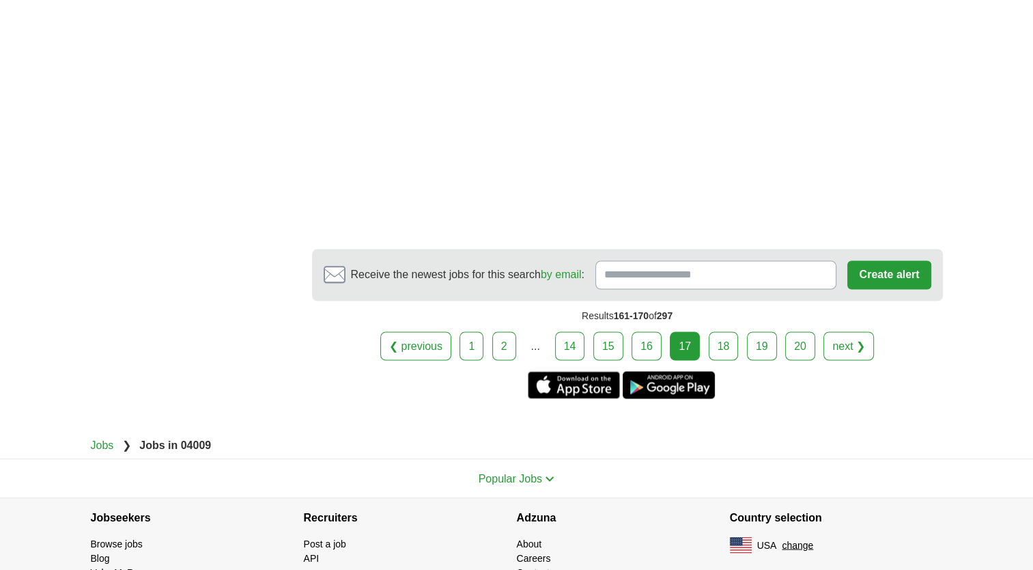
click at [719, 335] on link "18" at bounding box center [724, 345] width 30 height 29
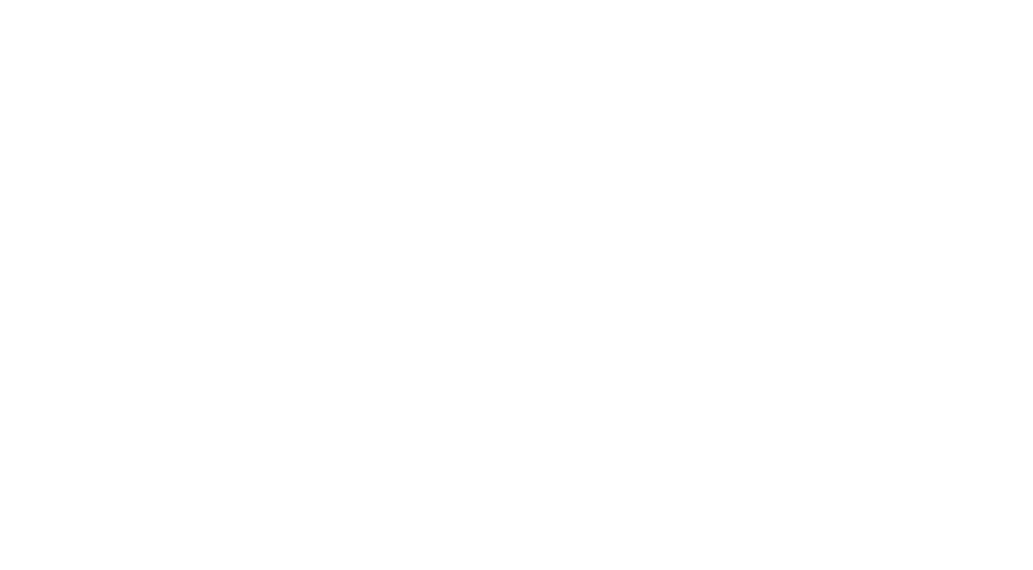
scroll to position [2322, 0]
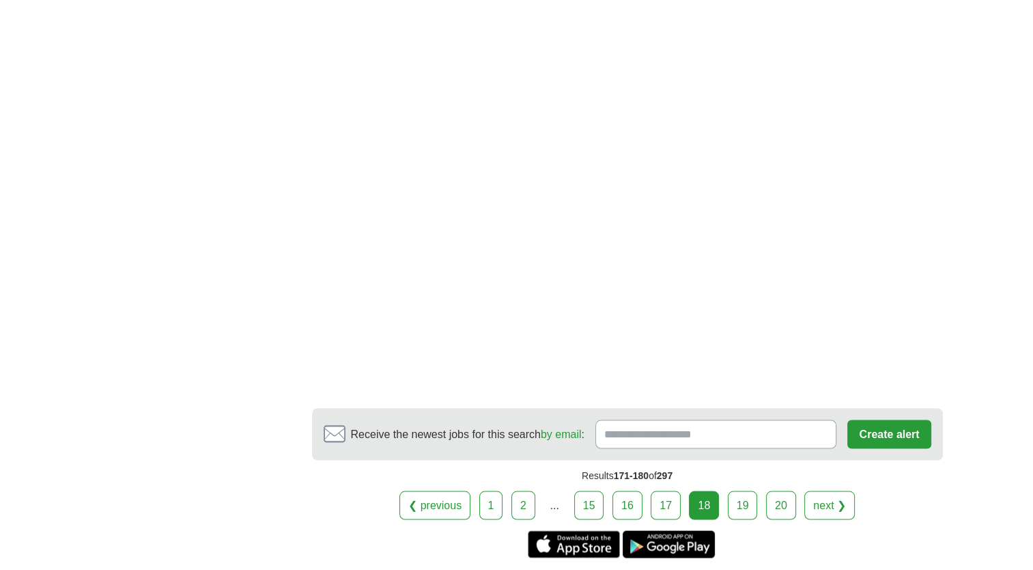
click at [738, 490] on link "19" at bounding box center [743, 504] width 30 height 29
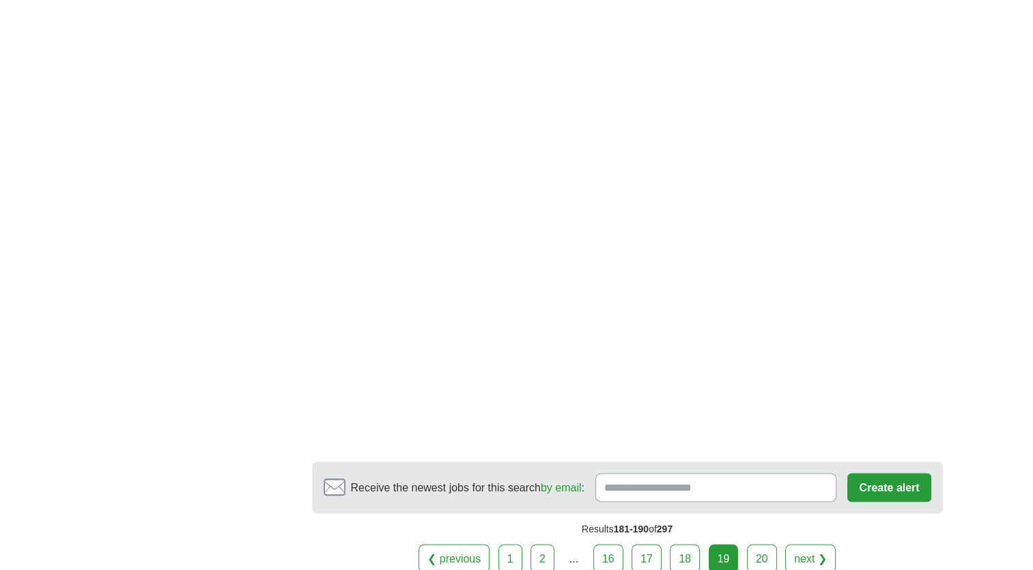
scroll to position [2117, 0]
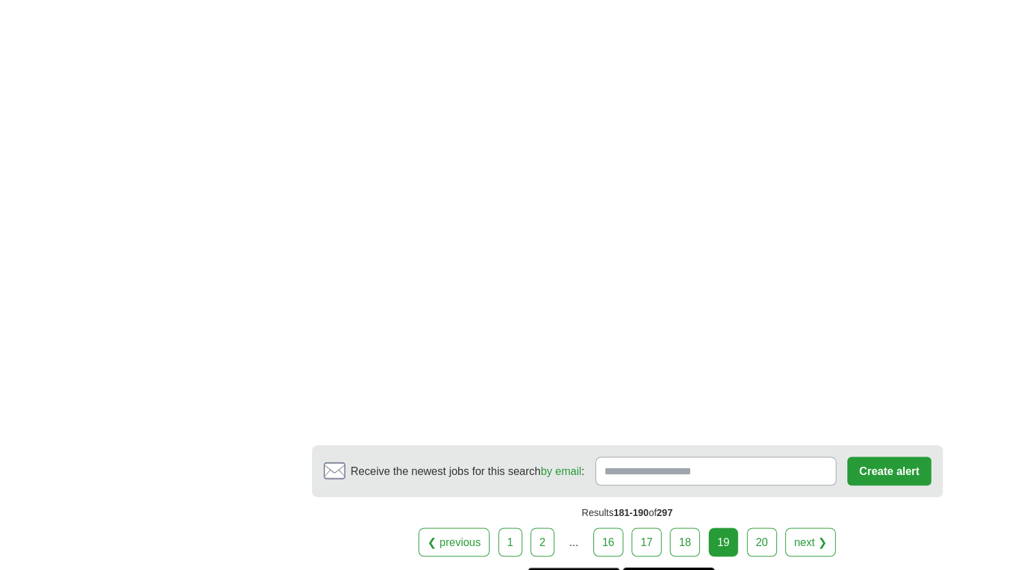
click at [762, 527] on link "20" at bounding box center [762, 541] width 30 height 29
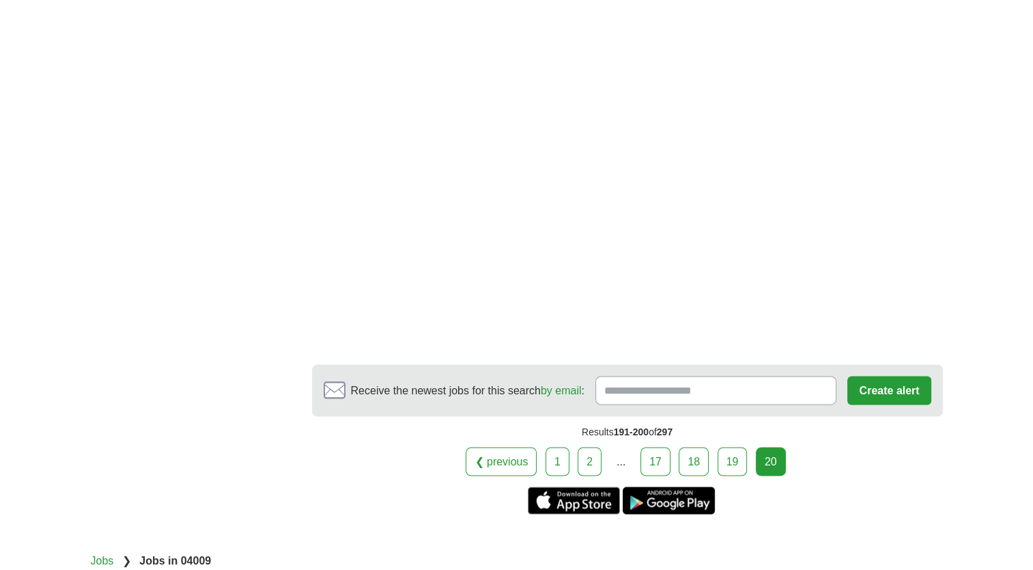
scroll to position [2254, 0]
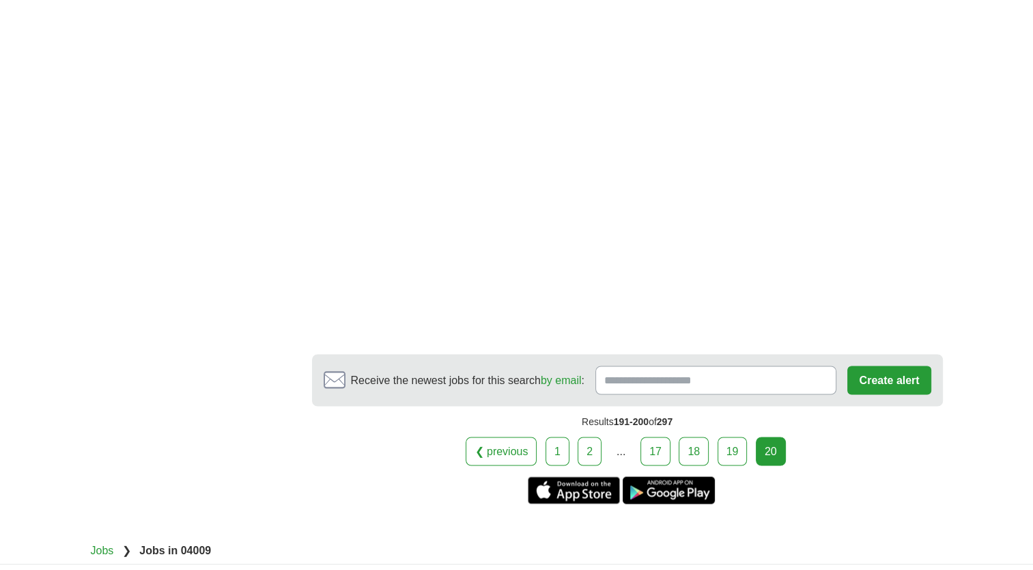
click at [833, 476] on section "Get the iPhone app Get the Android app" at bounding box center [627, 489] width 631 height 27
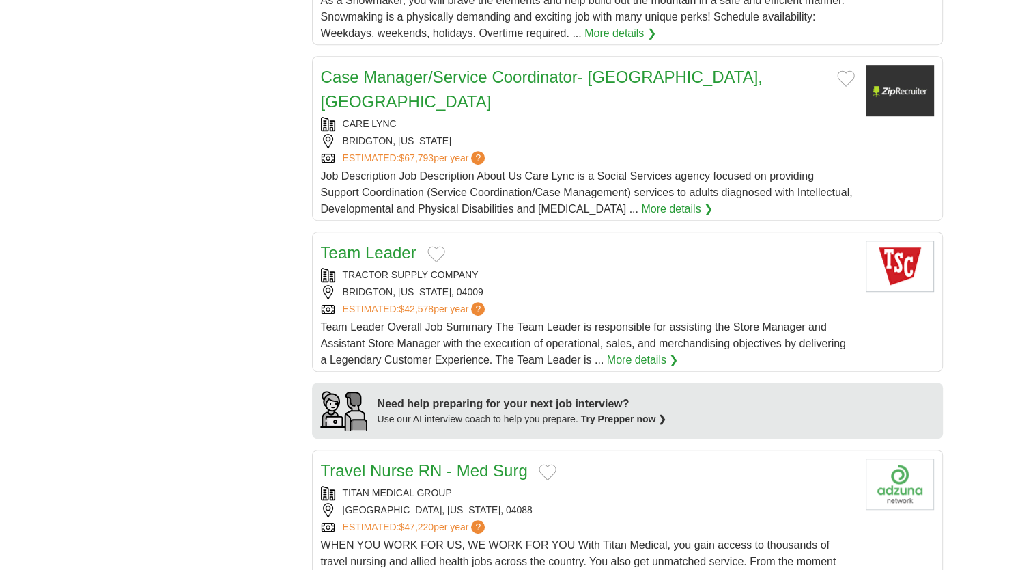
scroll to position [751, 0]
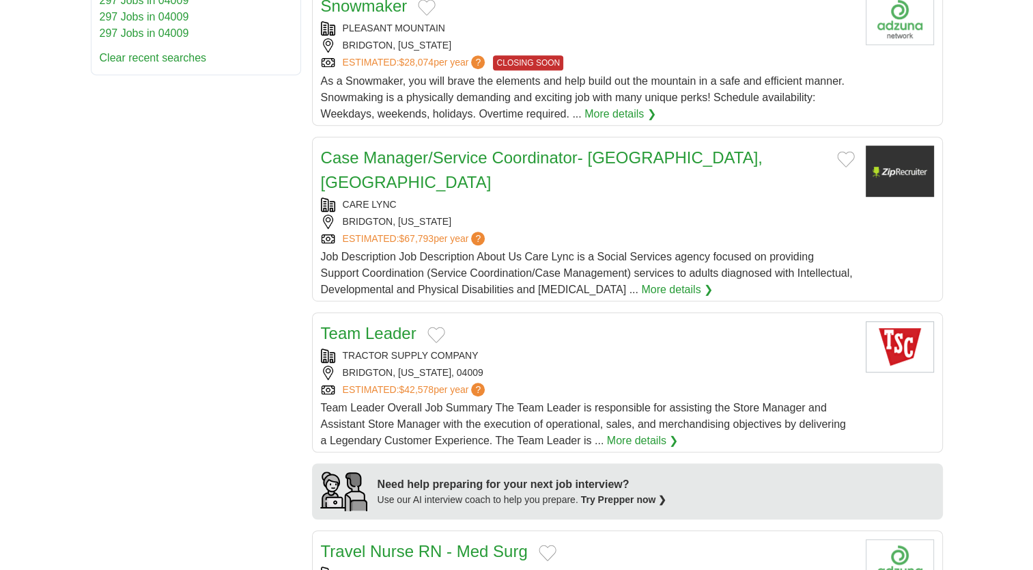
click at [378, 365] on div "BRIDGTON, [US_STATE], 04009" at bounding box center [588, 372] width 534 height 14
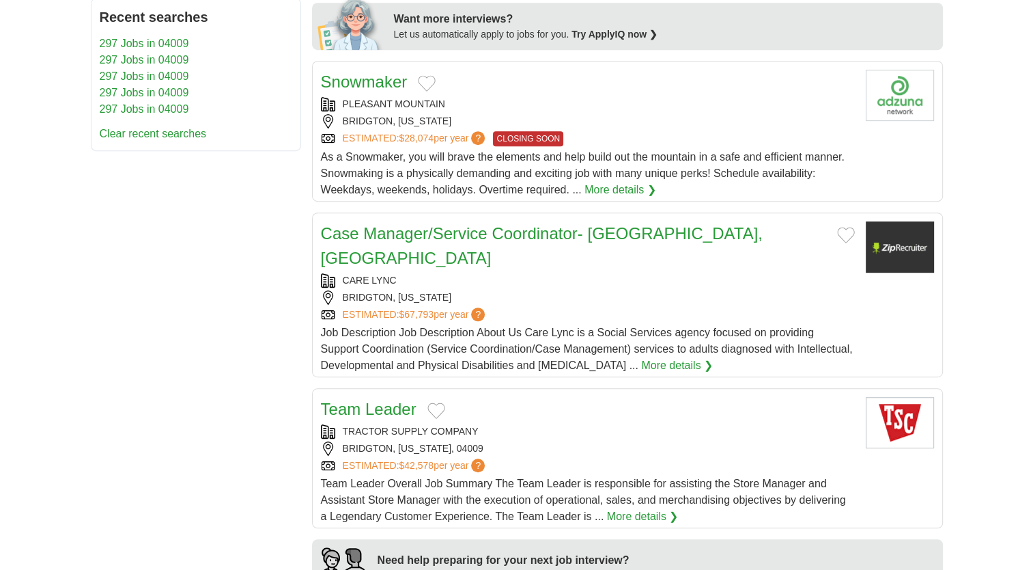
scroll to position [546, 0]
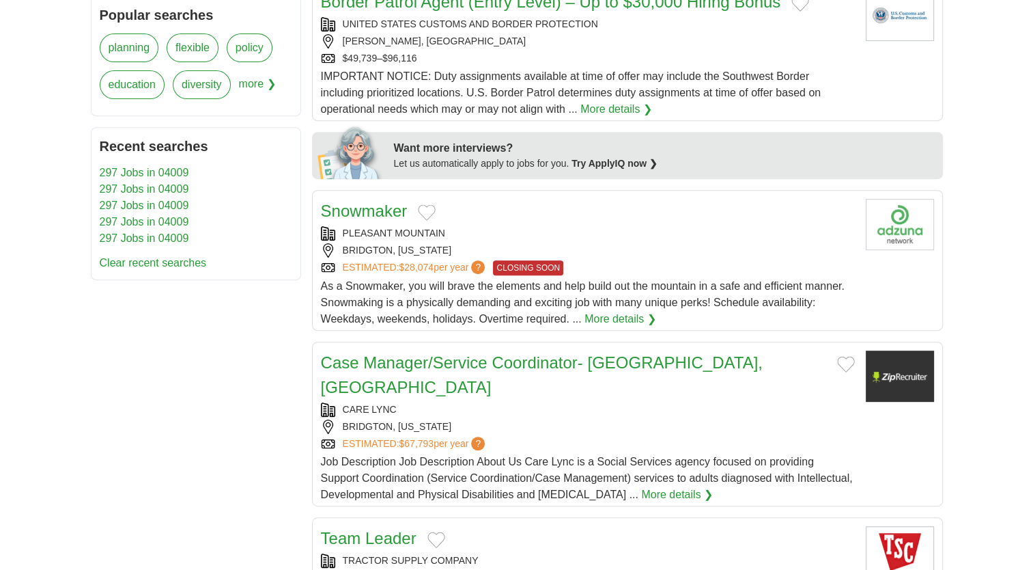
click at [370, 201] on link "Snowmaker" at bounding box center [364, 210] width 87 height 18
